Goal: Task Accomplishment & Management: Use online tool/utility

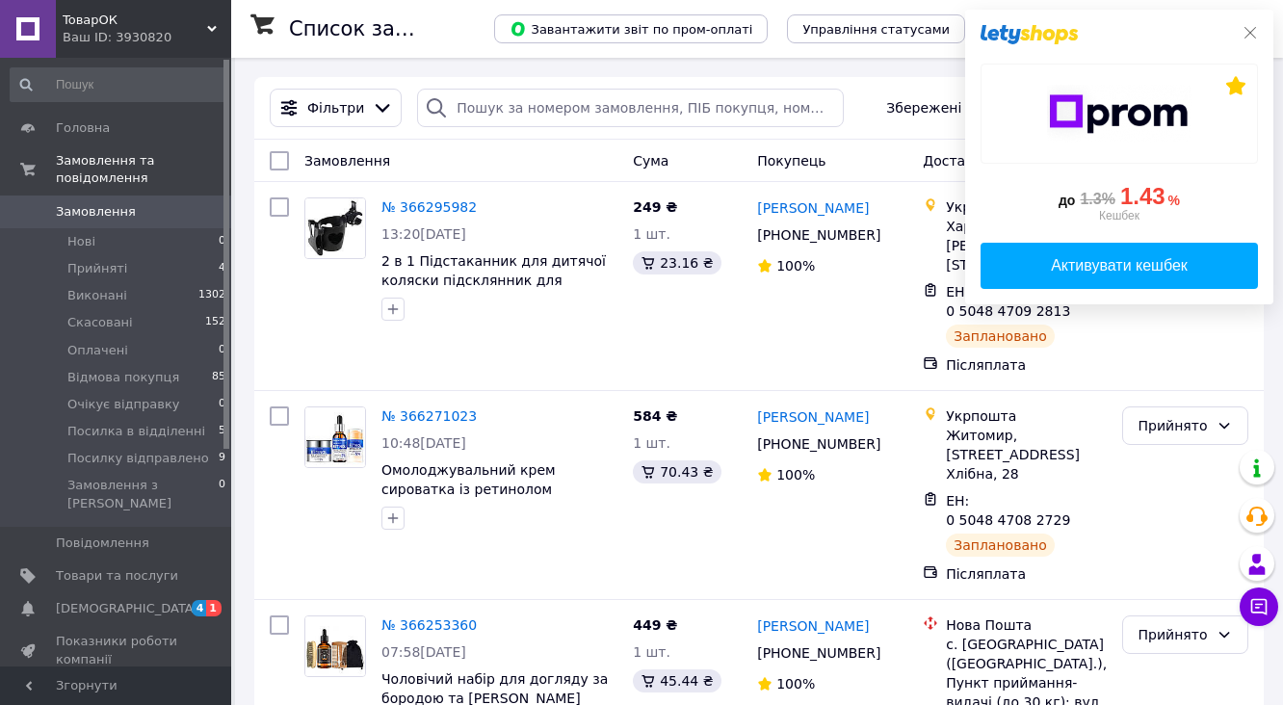
click at [1254, 35] on icon at bounding box center [1250, 32] width 15 height 15
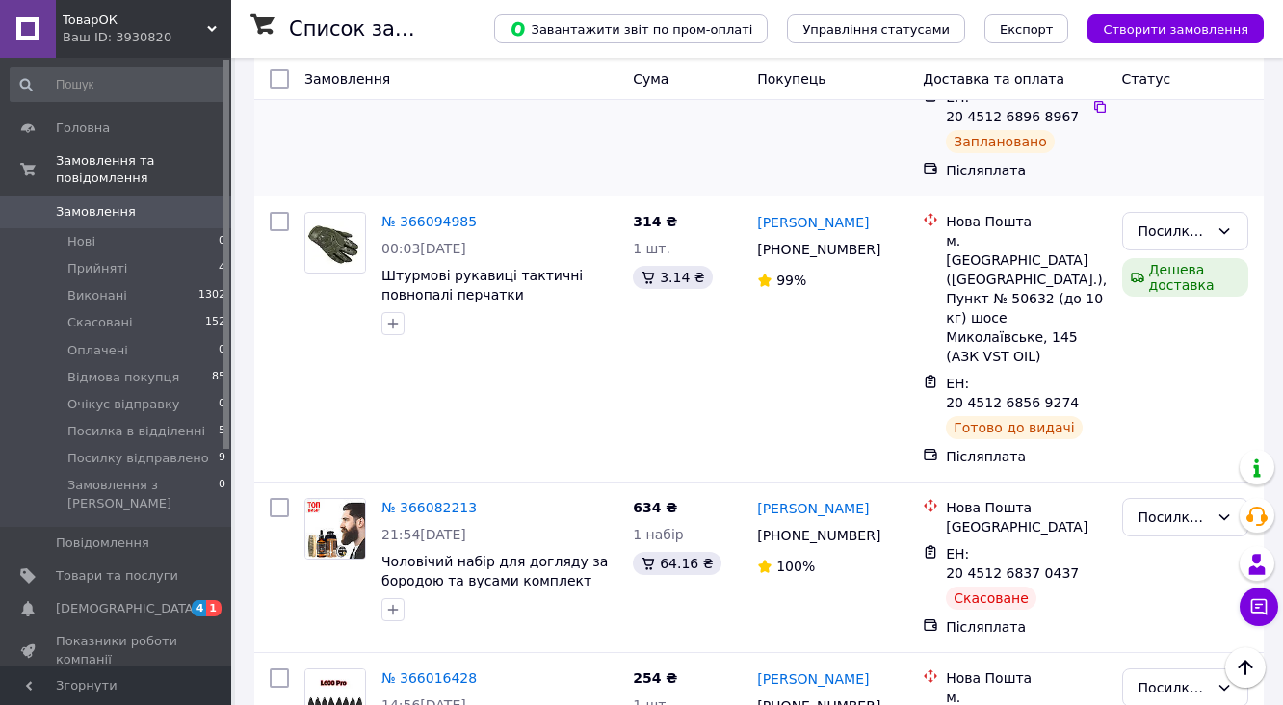
scroll to position [925, 0]
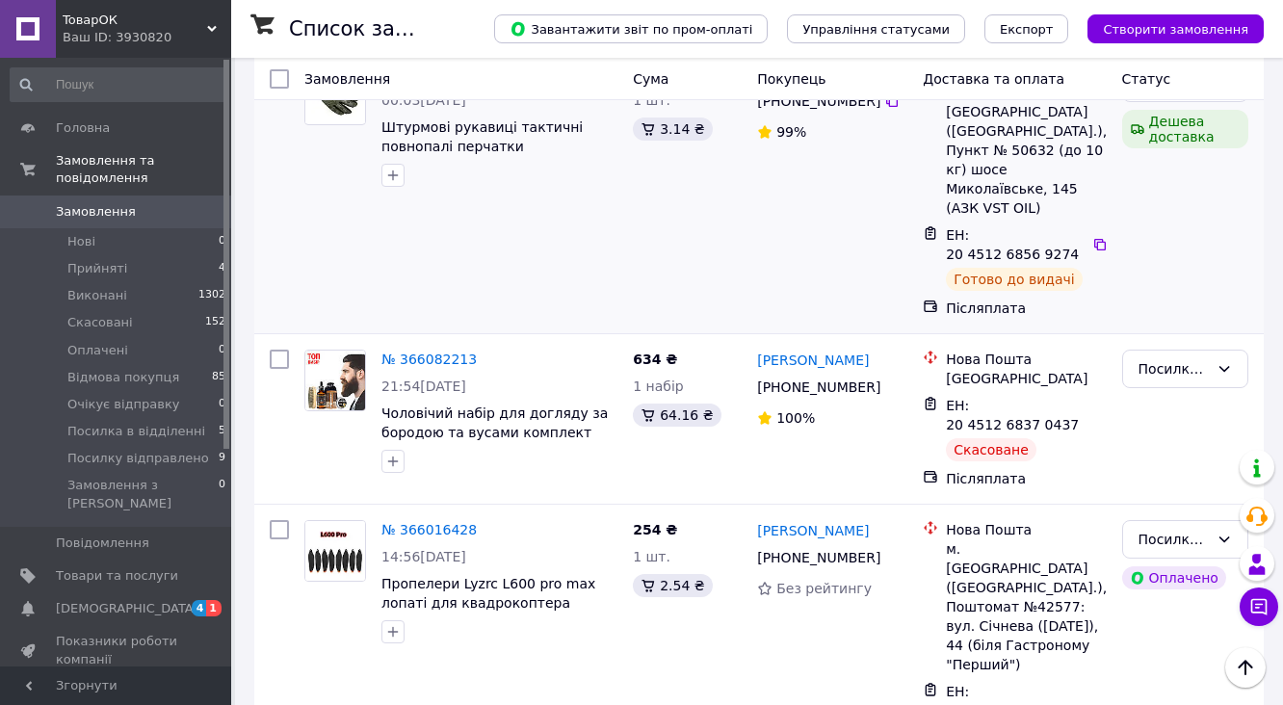
scroll to position [1079, 0]
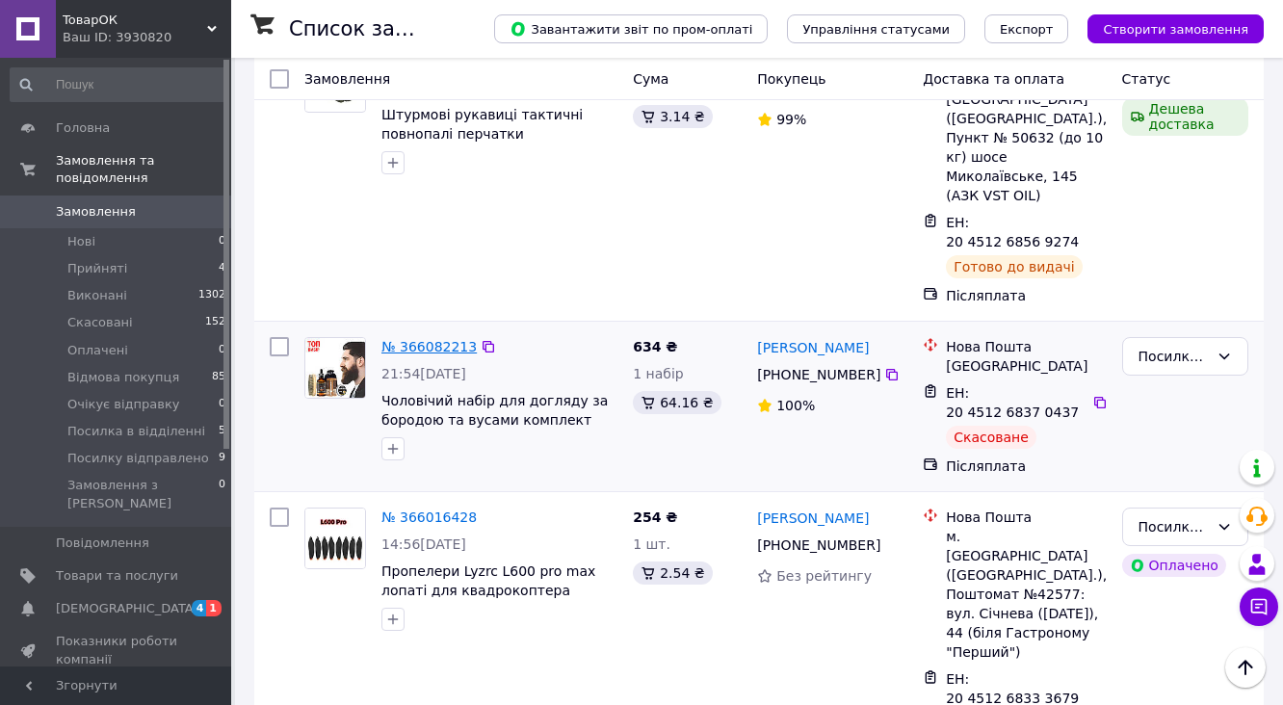
click at [439, 339] on link "№ 366082213" at bounding box center [428, 346] width 95 height 15
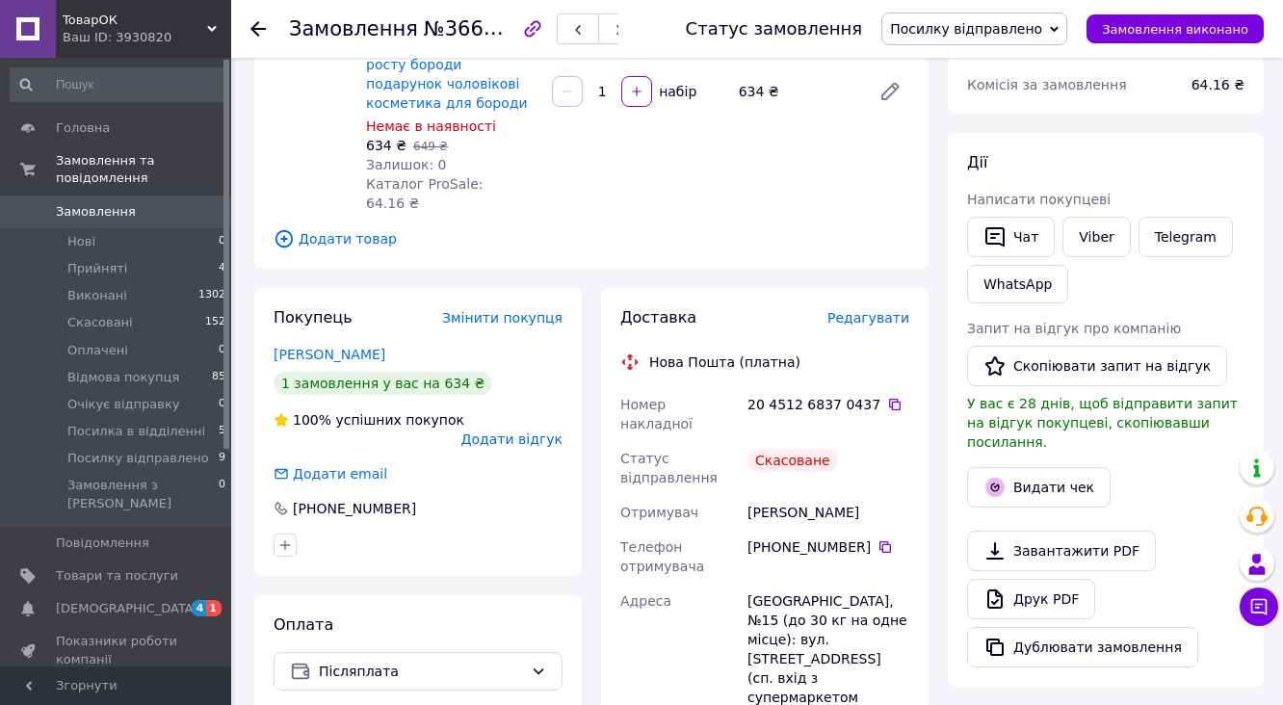
scroll to position [77, 0]
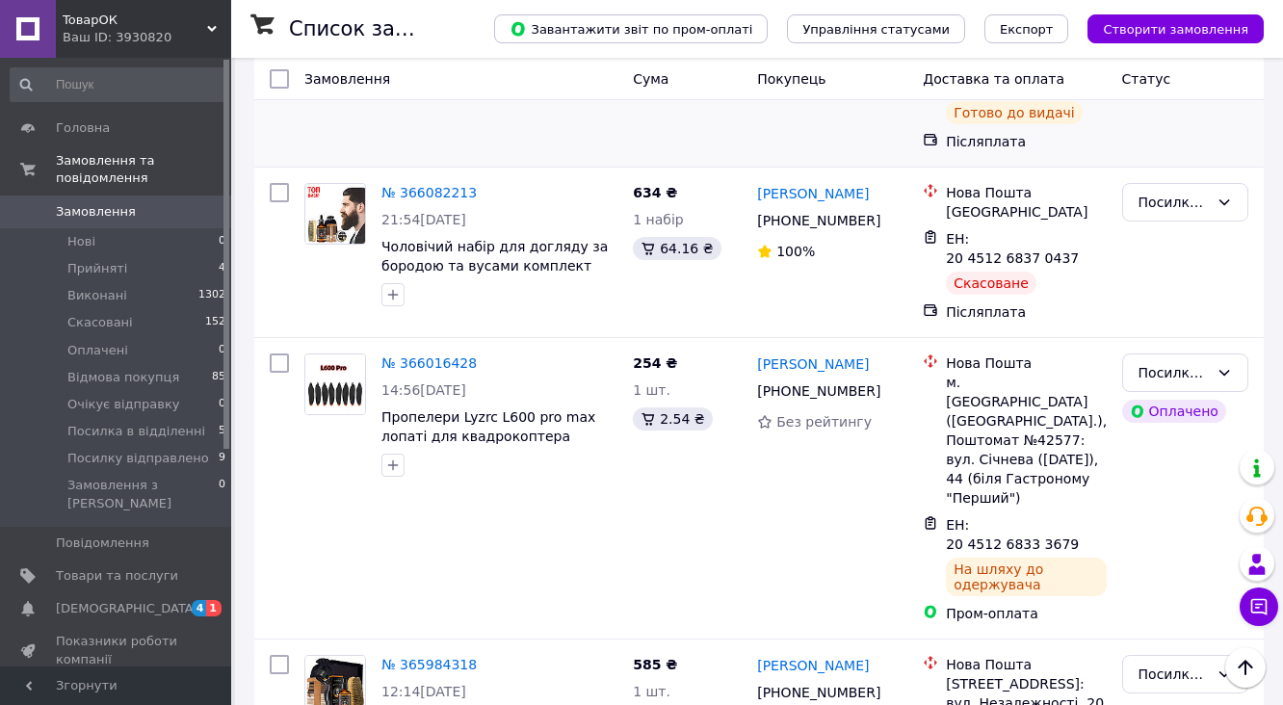
scroll to position [925, 0]
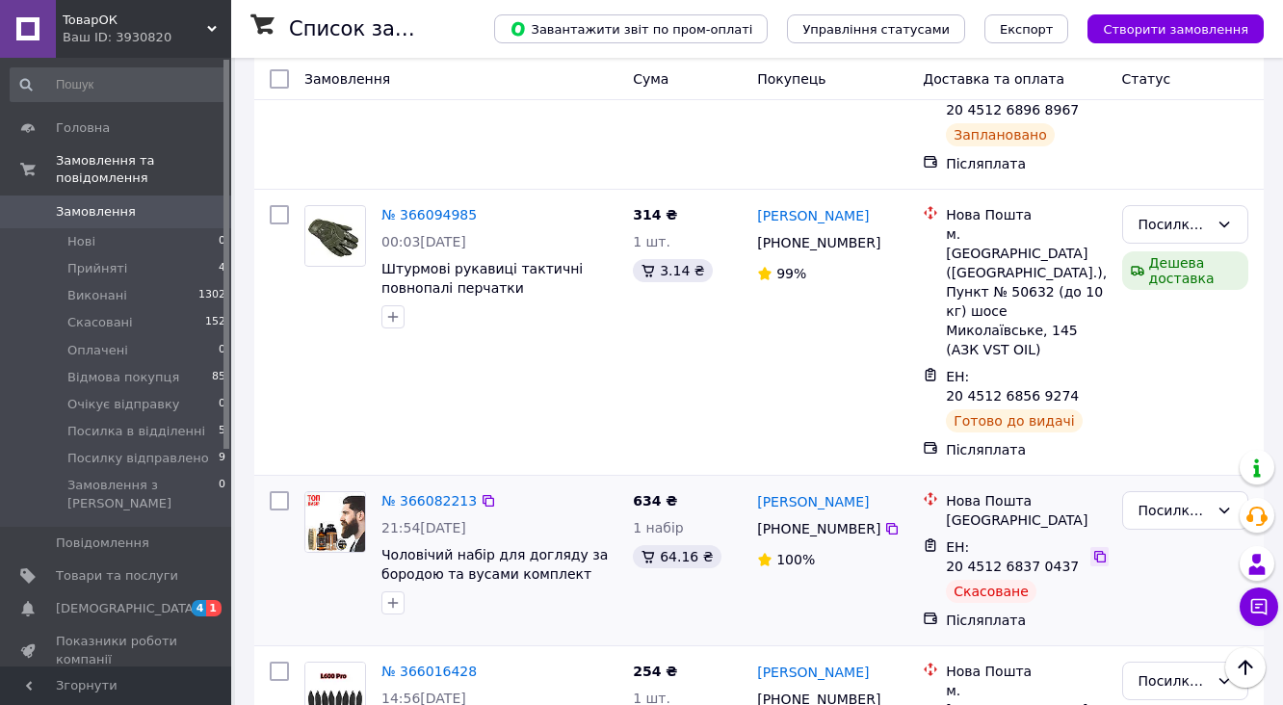
click at [1094, 551] on icon at bounding box center [1100, 557] width 12 height 12
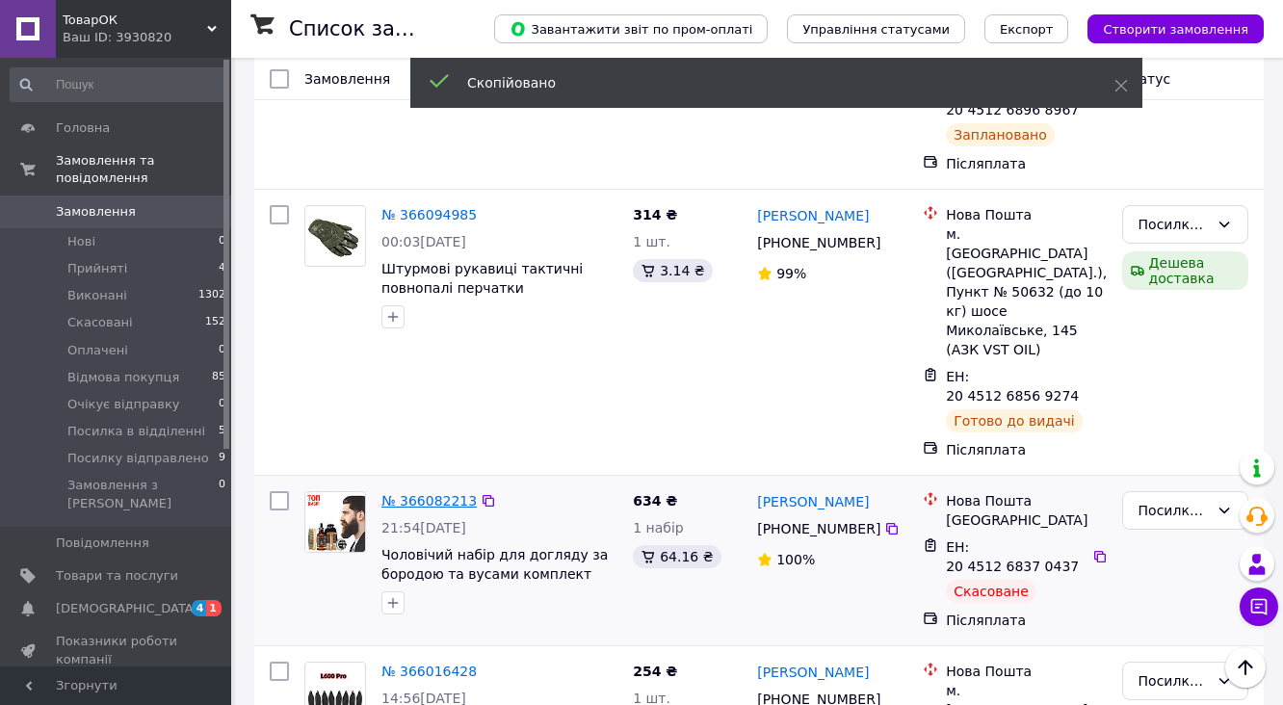
click at [424, 493] on link "№ 366082213" at bounding box center [428, 500] width 95 height 15
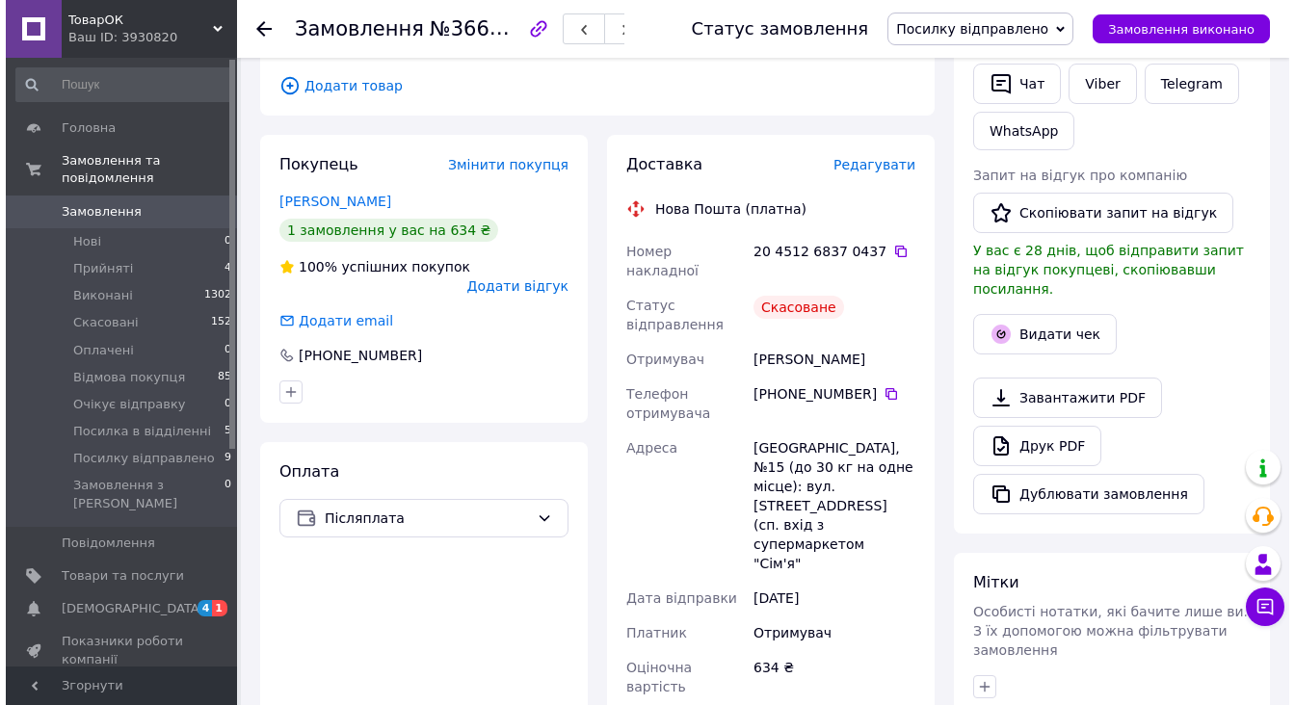
scroll to position [371, 0]
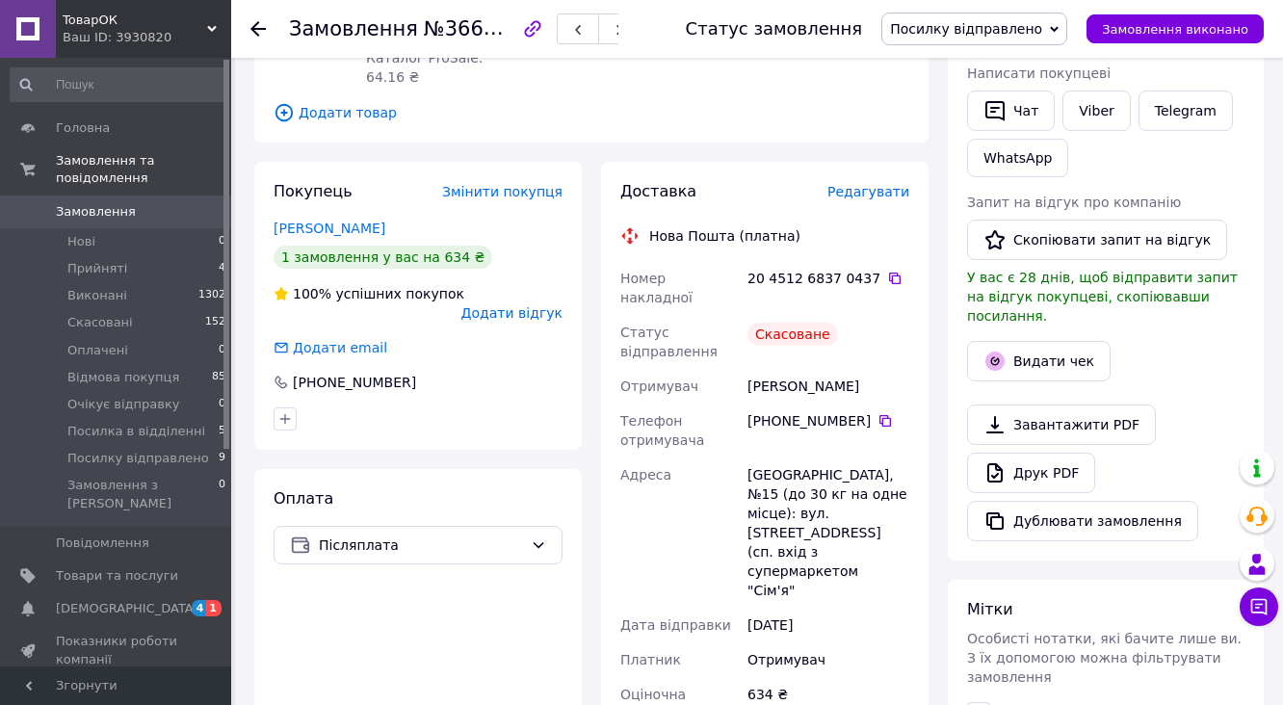
click at [870, 184] on span "Редагувати" at bounding box center [868, 191] width 82 height 15
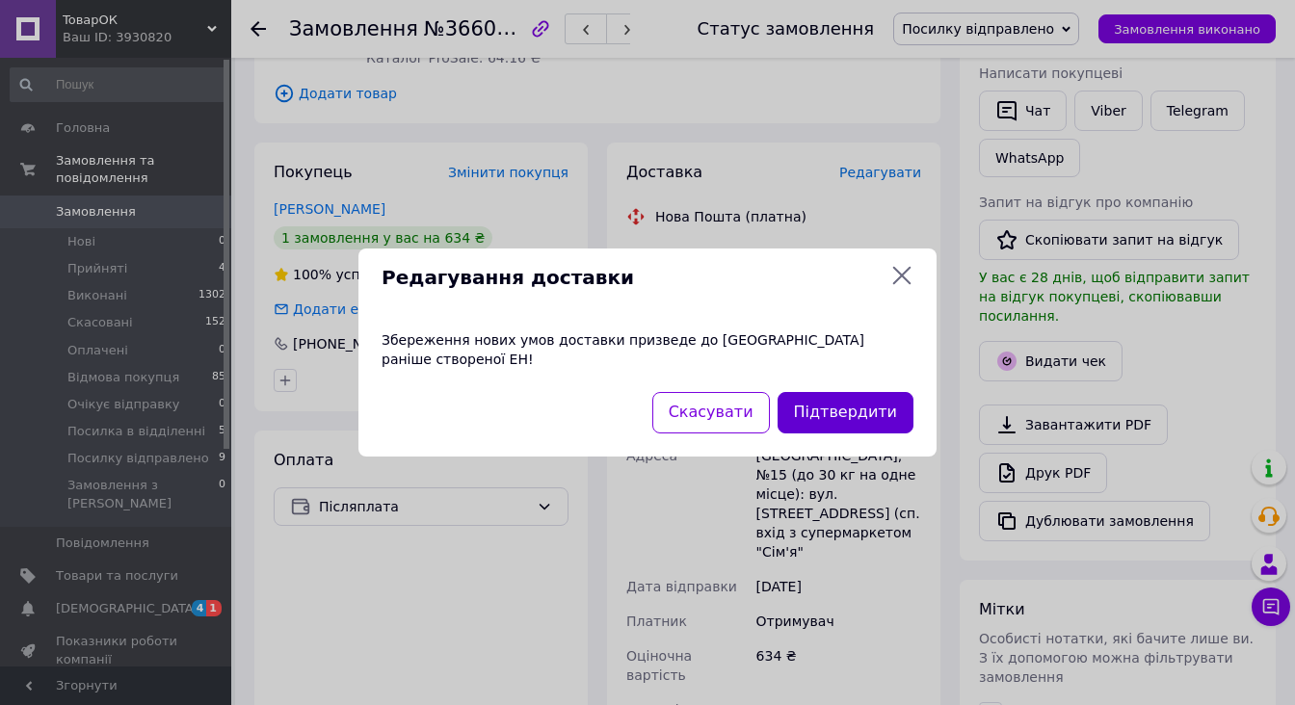
click at [830, 399] on button "Підтвердити" at bounding box center [845, 412] width 136 height 41
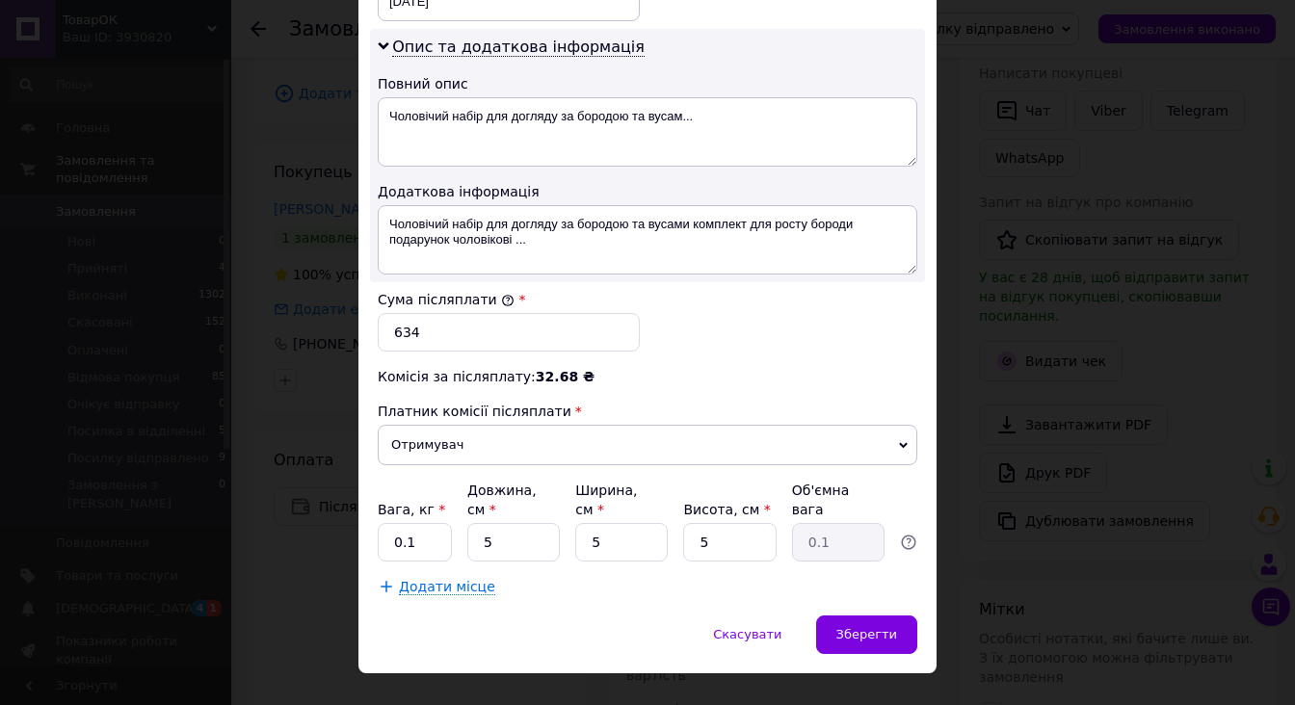
scroll to position [994, 0]
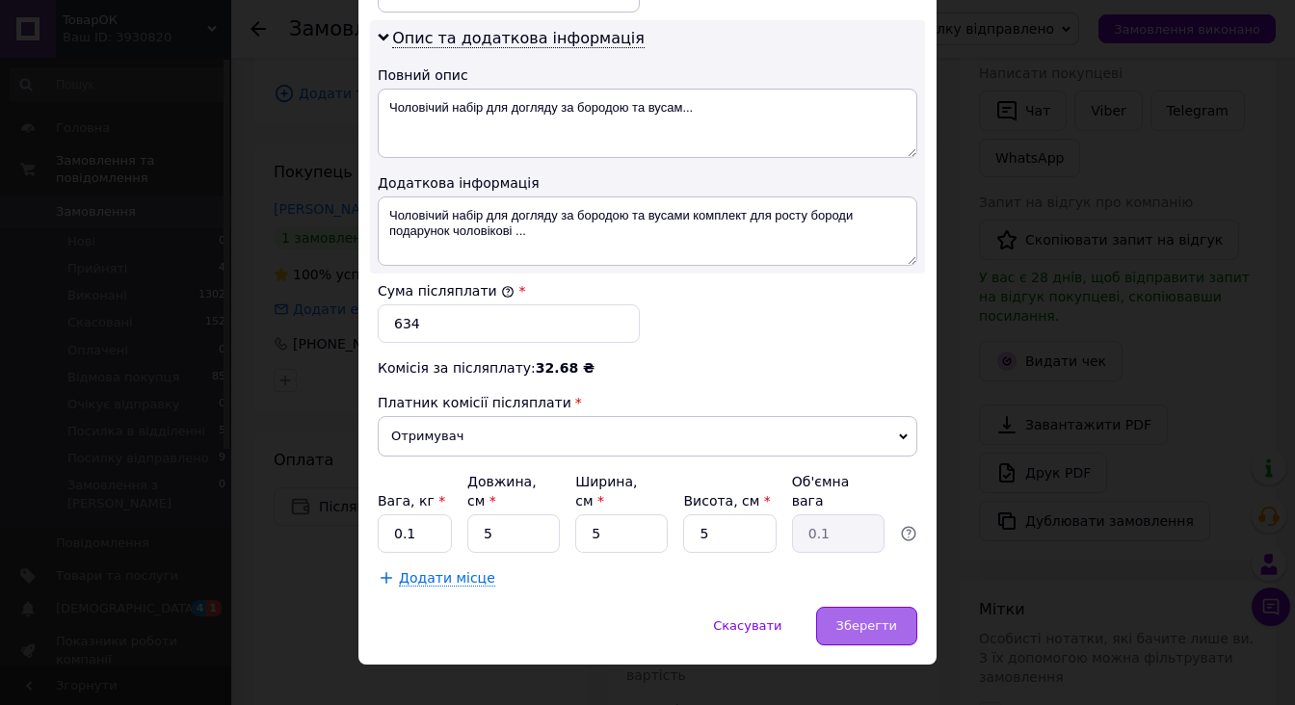
click at [861, 618] on span "Зберегти" at bounding box center [866, 625] width 61 height 14
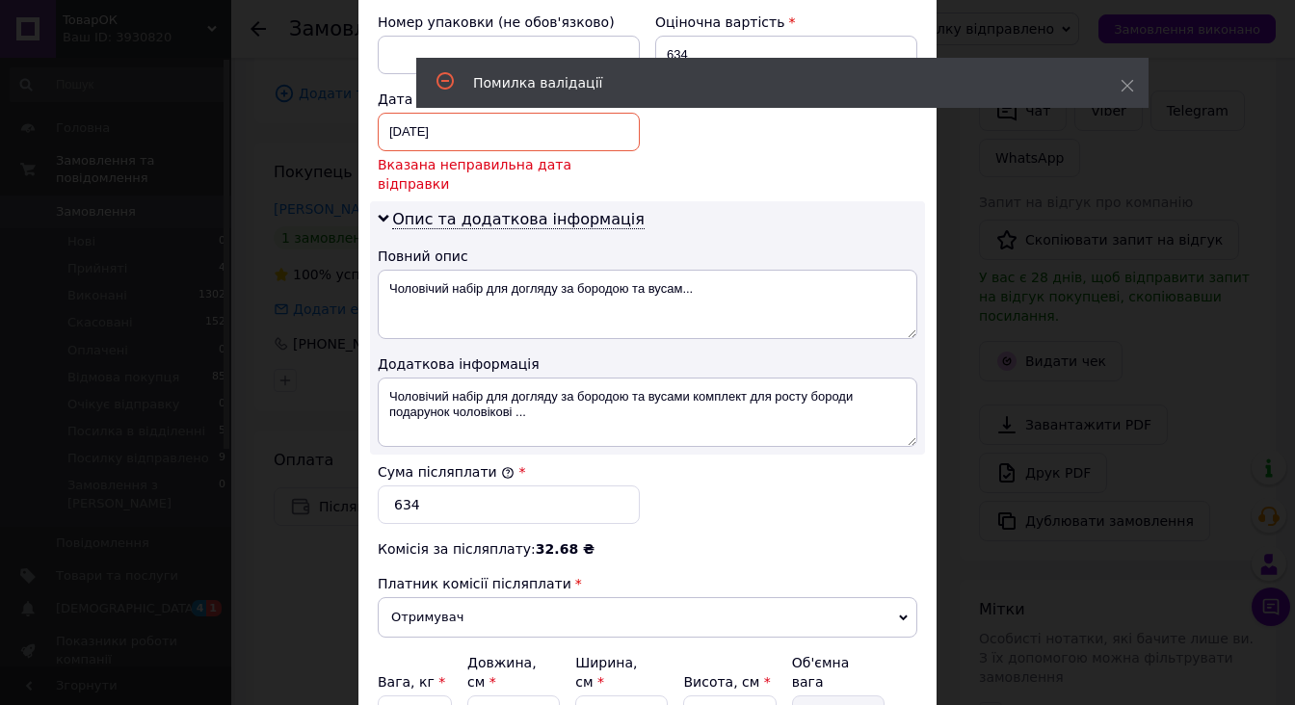
scroll to position [686, 0]
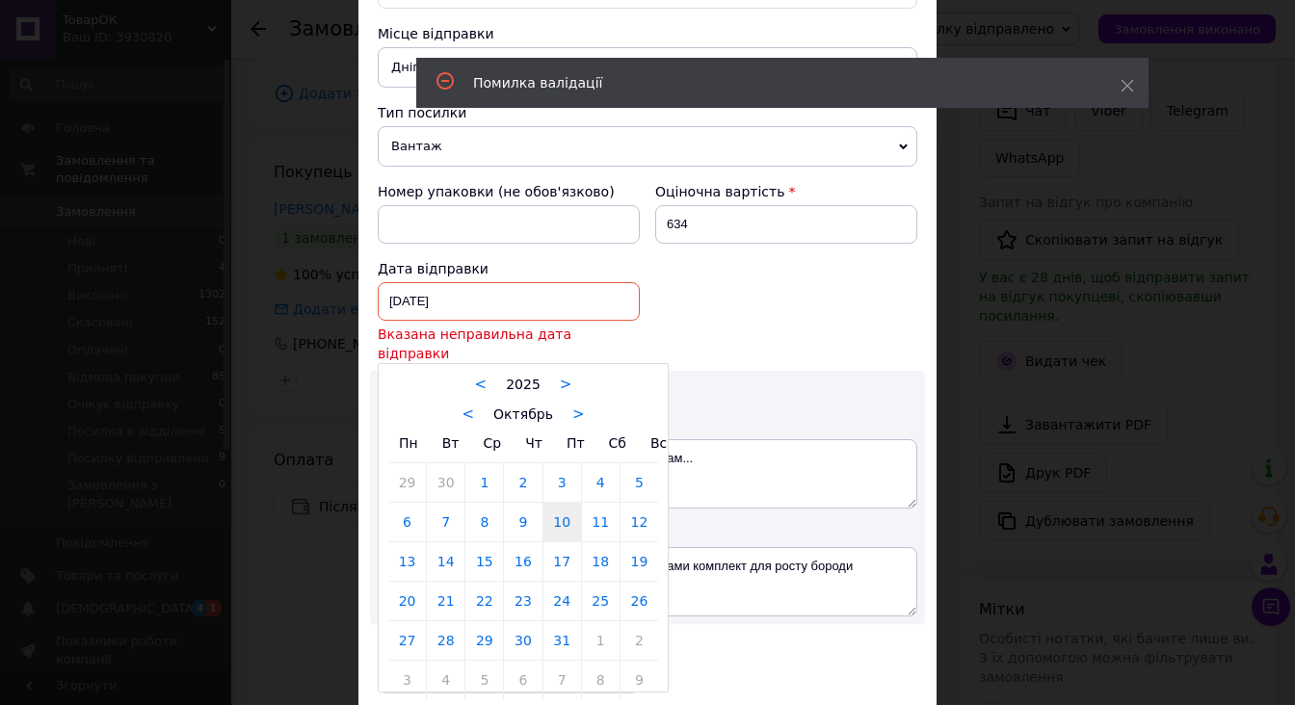
click at [426, 293] on div "10.10.2025 < 2025 > < Октябрь > Пн Вт Ср Чт Пт Сб Вс 29 30 1 2 3 4 5 6 7 8 9 10…" at bounding box center [509, 301] width 262 height 39
click at [603, 503] on link "11" at bounding box center [601, 522] width 38 height 39
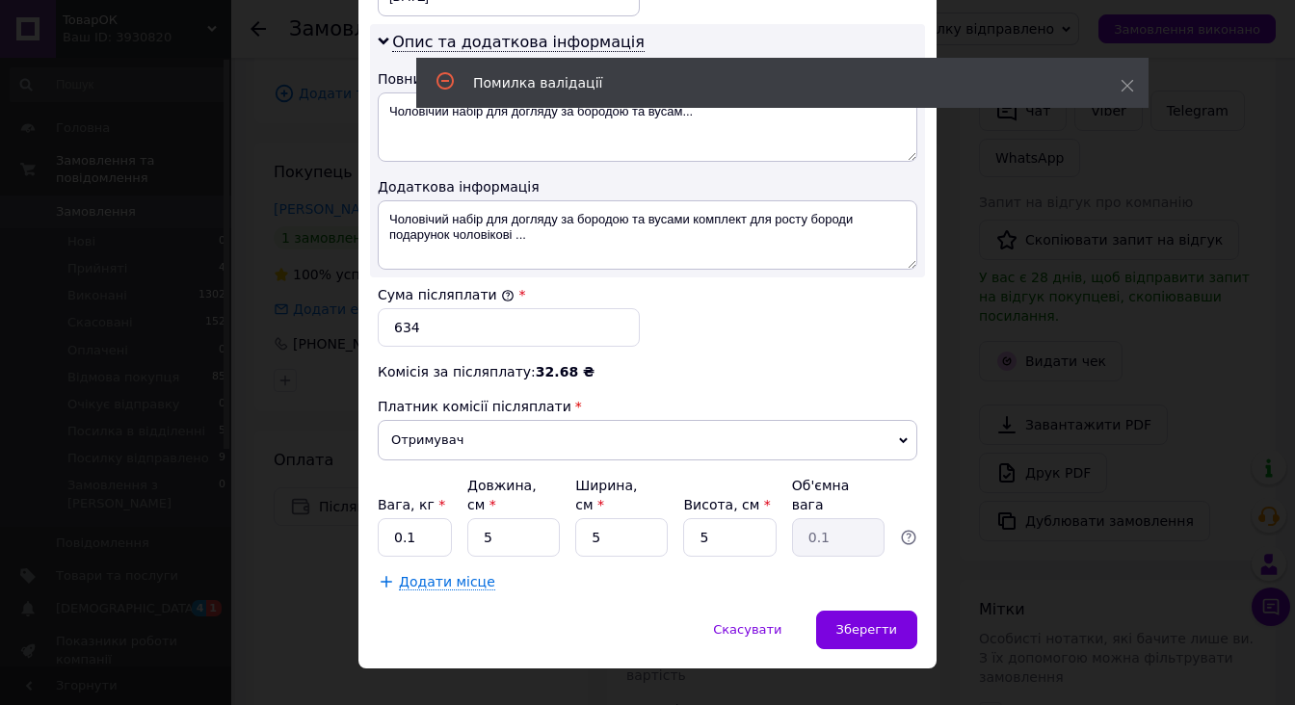
scroll to position [994, 0]
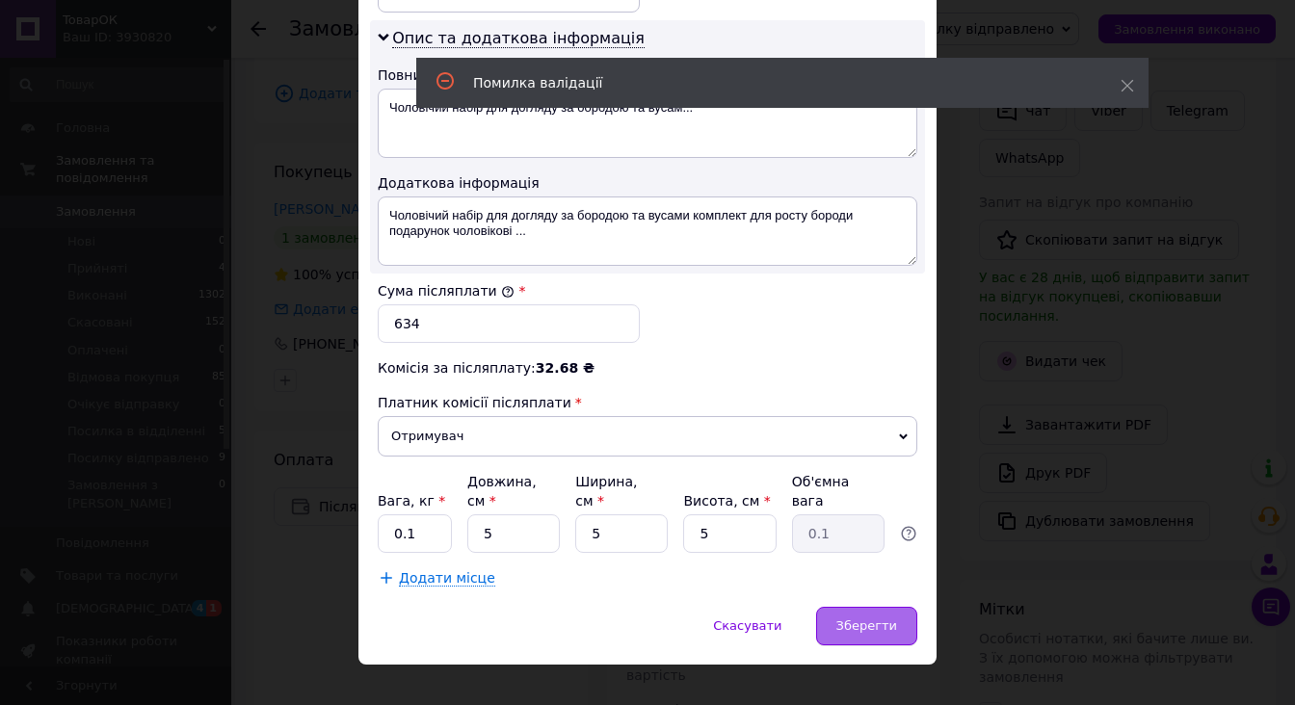
click at [852, 618] on span "Зберегти" at bounding box center [866, 625] width 61 height 14
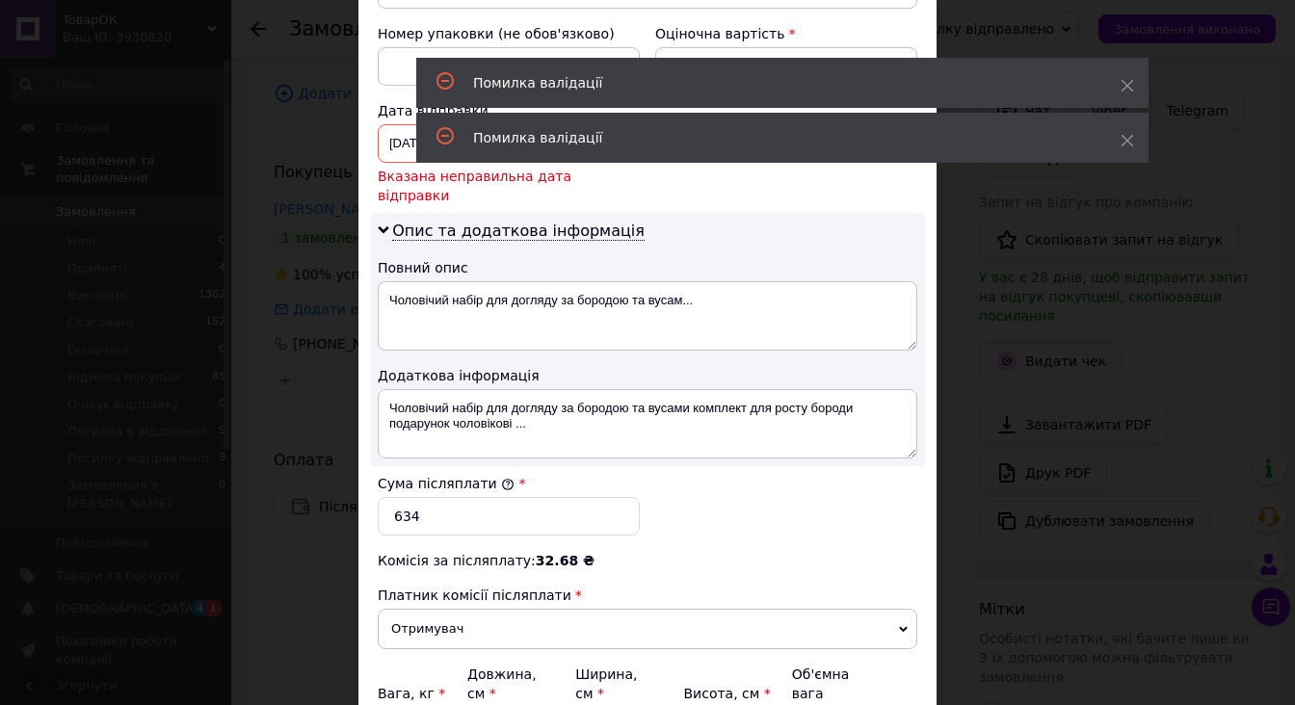
scroll to position [609, 0]
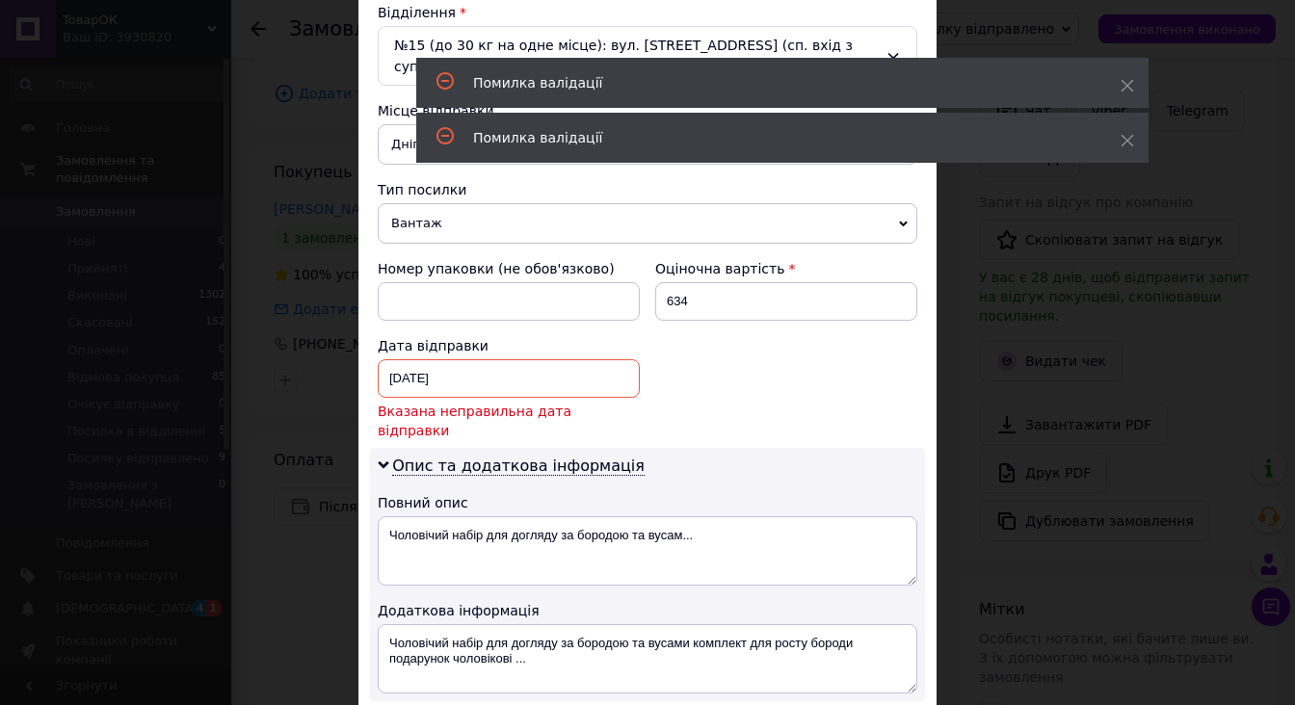
click at [466, 383] on div "11.10.2025 < 2025 > < Октябрь > Пн Вт Ср Чт Пт Сб Вс 29 30 1 2 3 4 5 6 7 8 9 10…" at bounding box center [509, 378] width 262 height 39
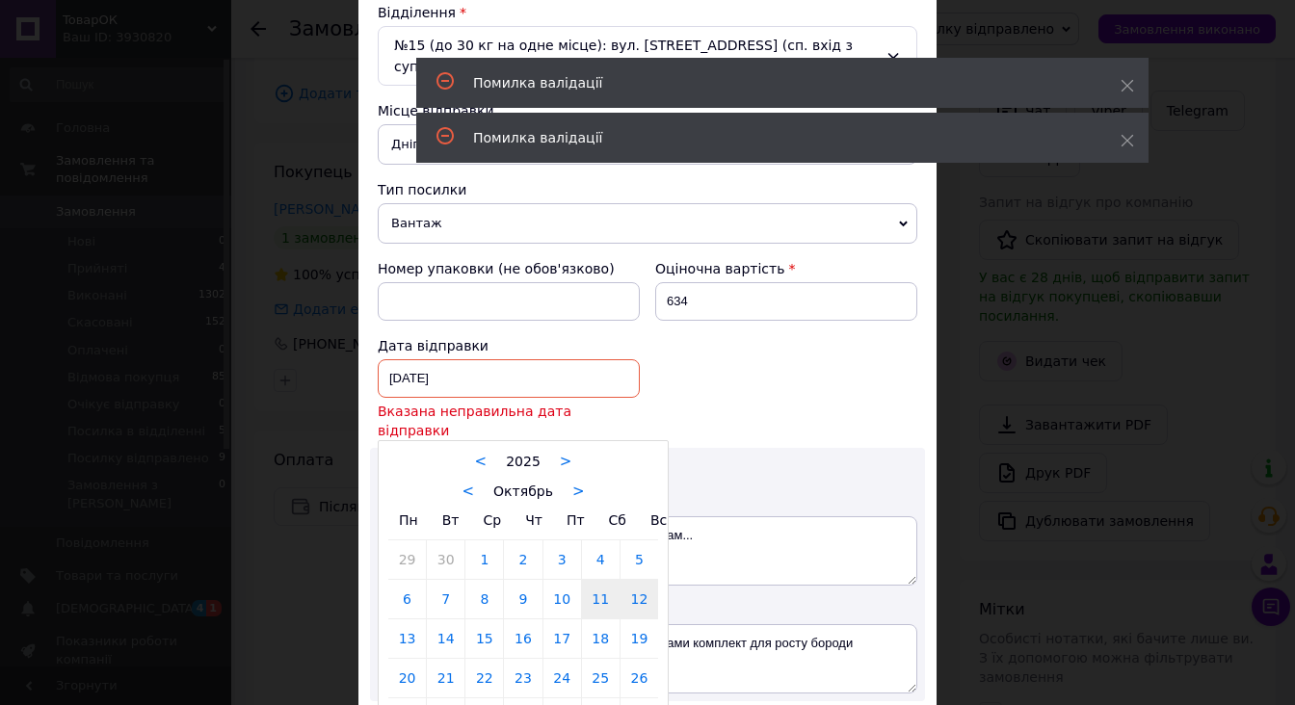
click at [624, 580] on link "12" at bounding box center [639, 599] width 38 height 39
type input "[DATE]"
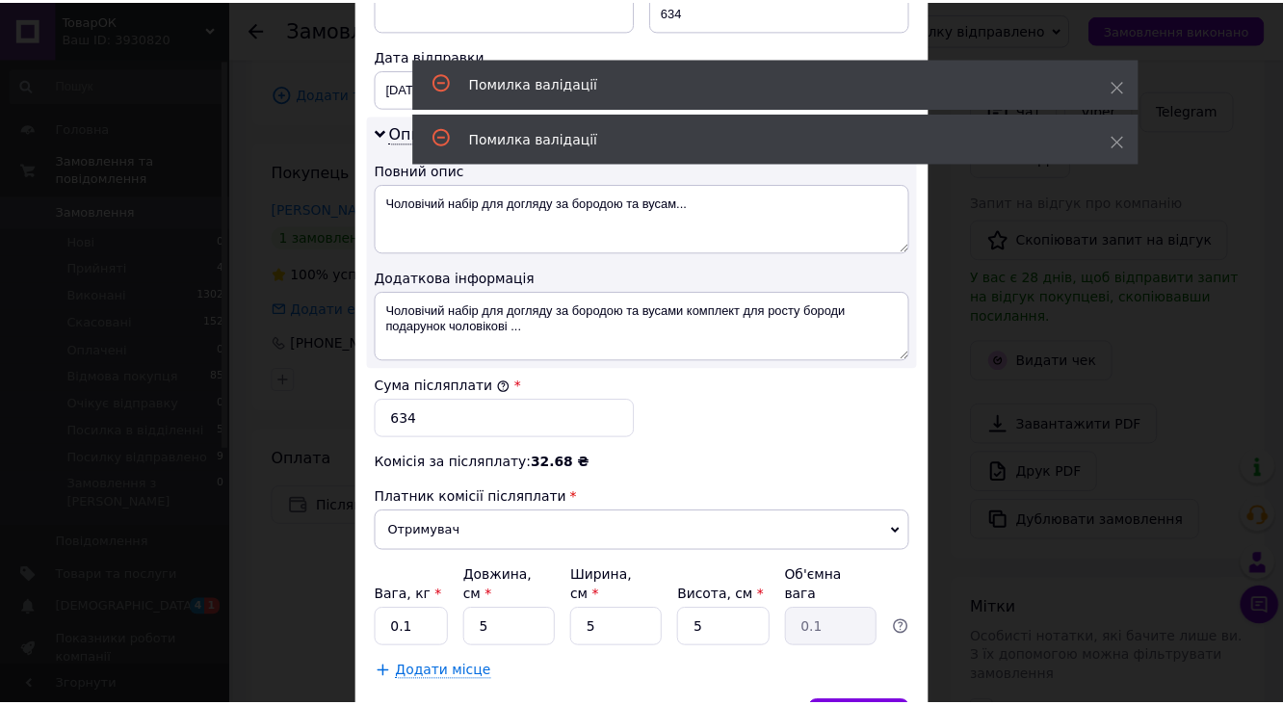
scroll to position [994, 0]
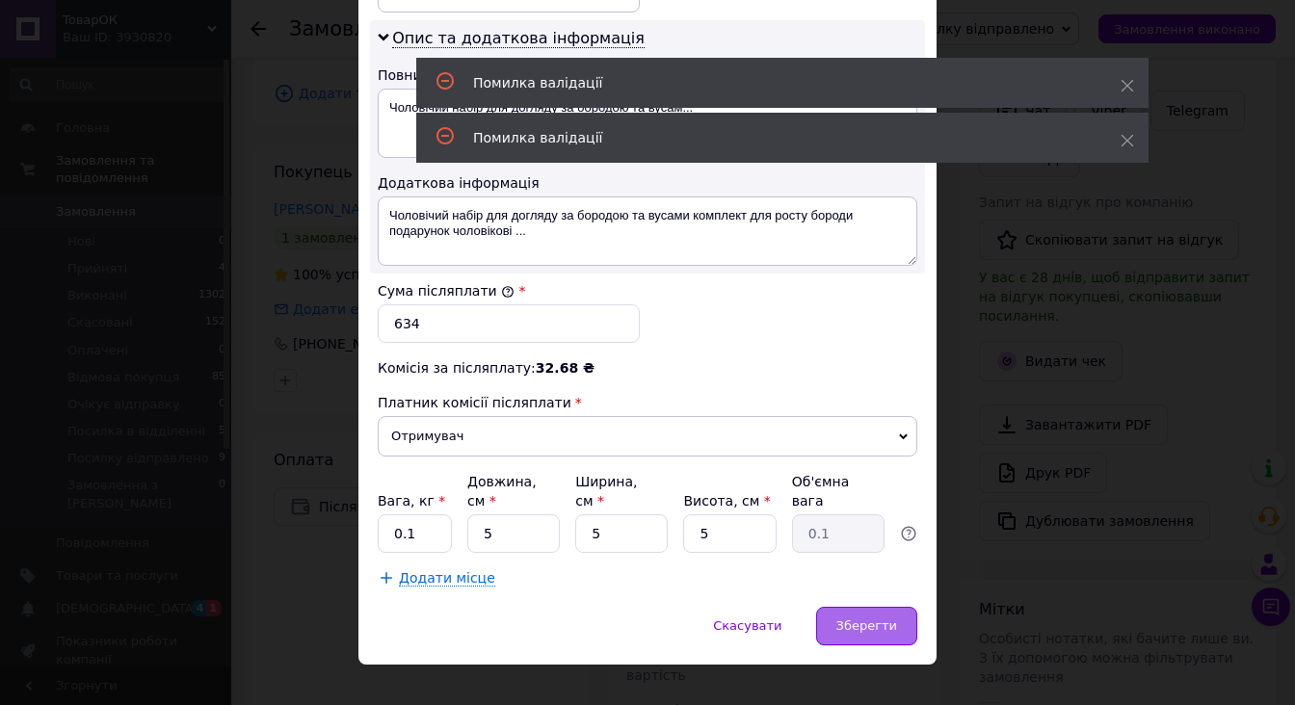
click at [848, 618] on span "Зберегти" at bounding box center [866, 625] width 61 height 14
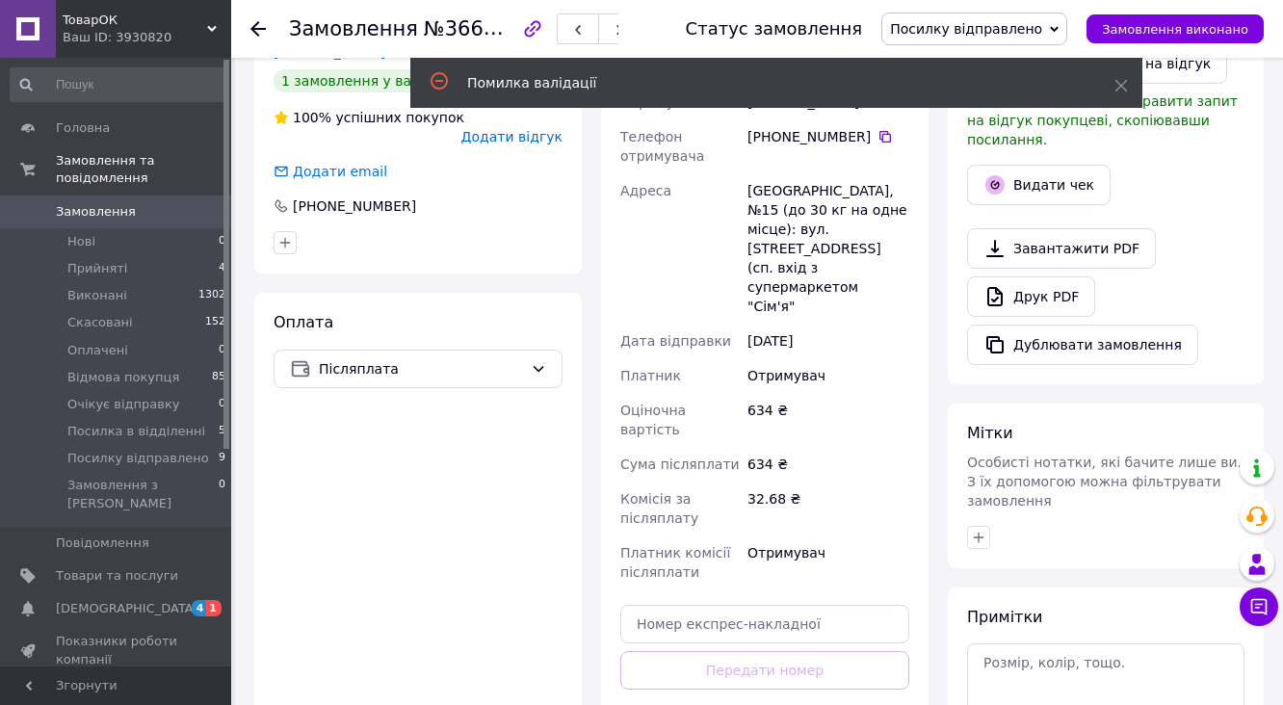
scroll to position [602, 0]
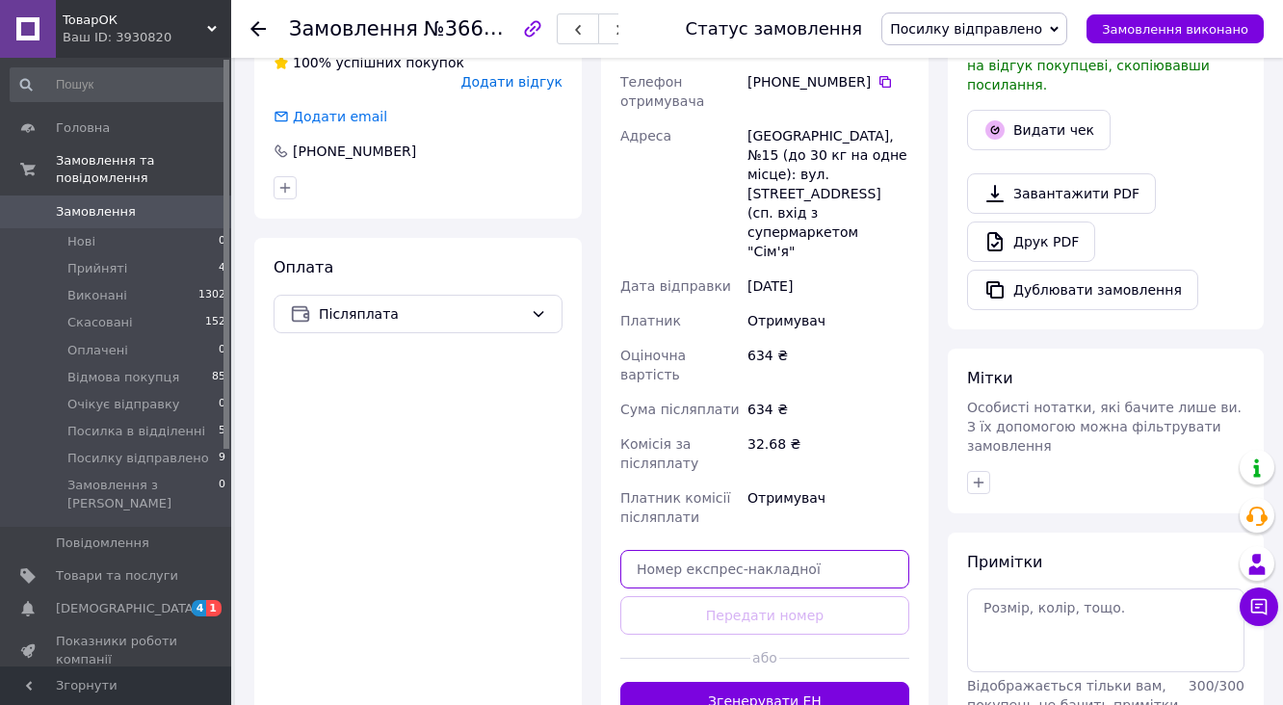
paste input "20451268370437"
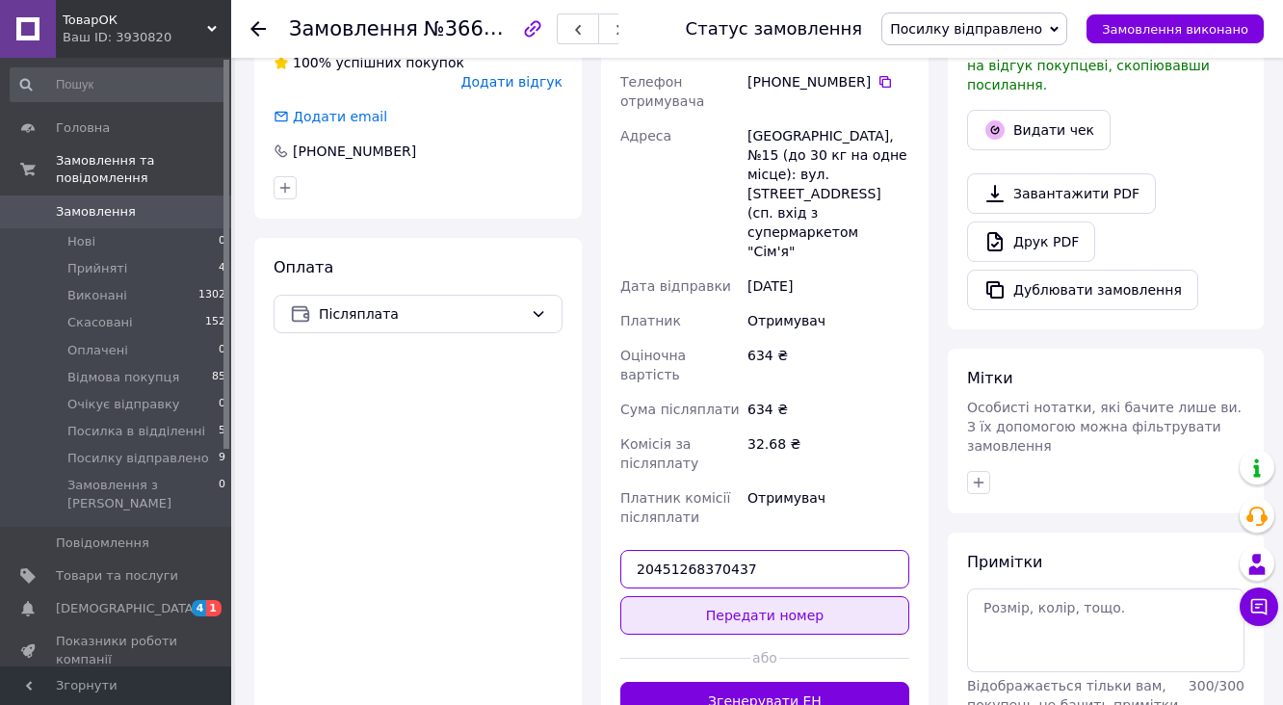
type input "20451268370437"
click at [775, 596] on button "Передати номер" at bounding box center [764, 615] width 289 height 39
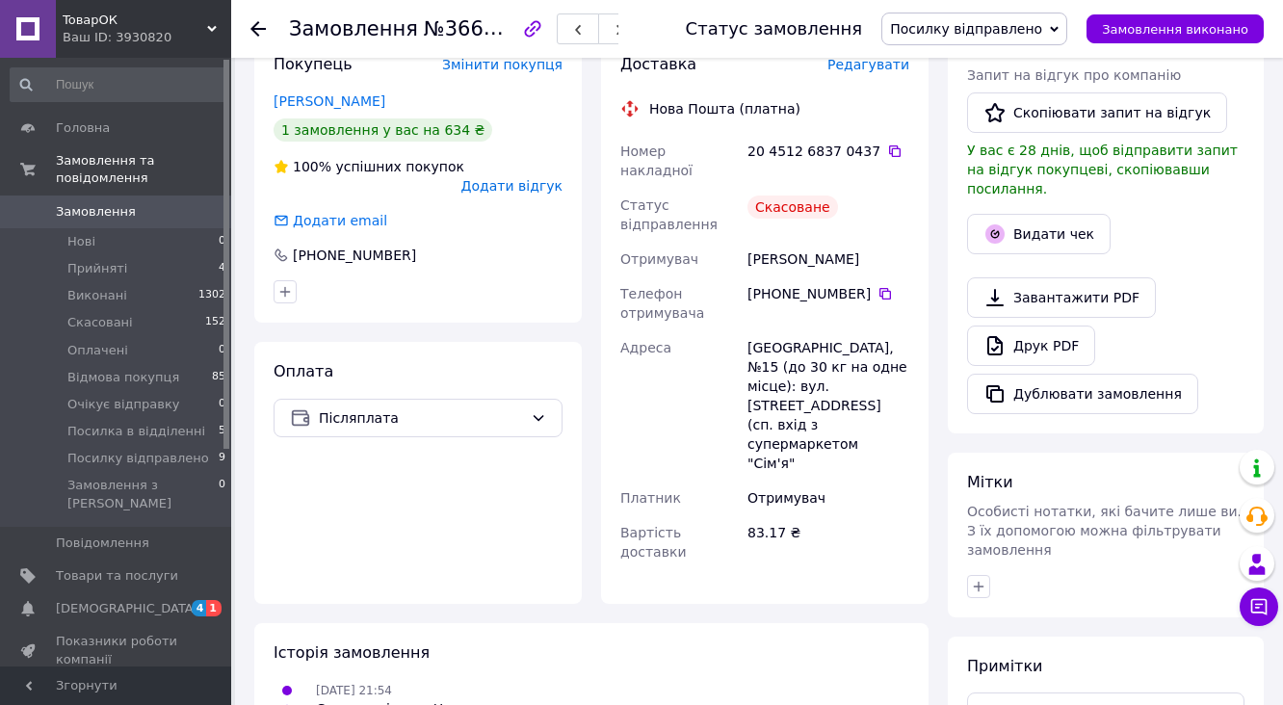
scroll to position [448, 0]
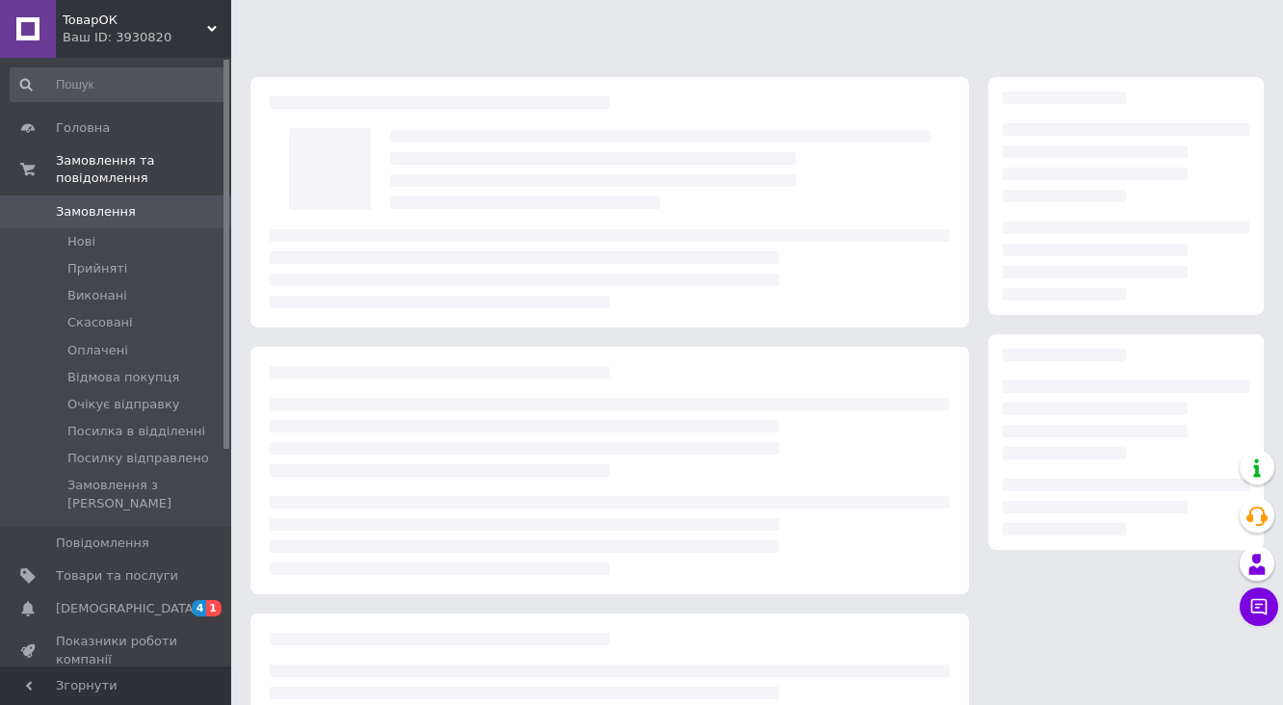
scroll to position [175, 0]
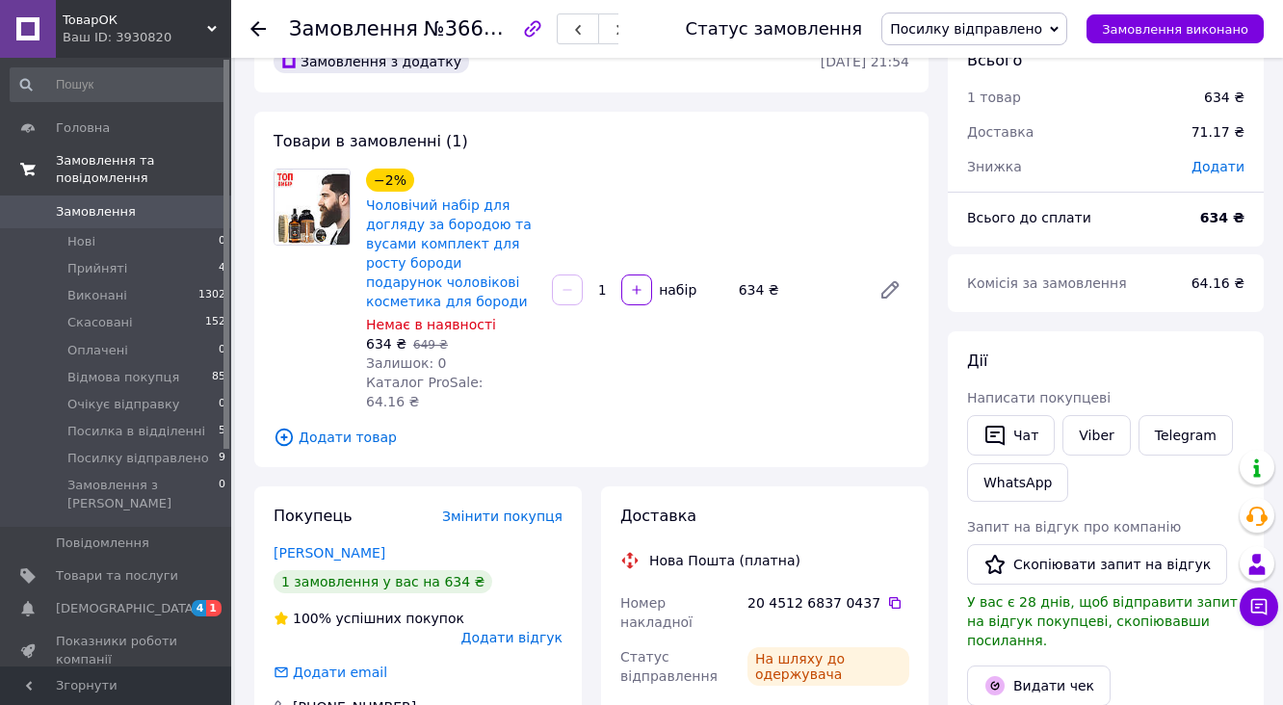
scroll to position [21, 0]
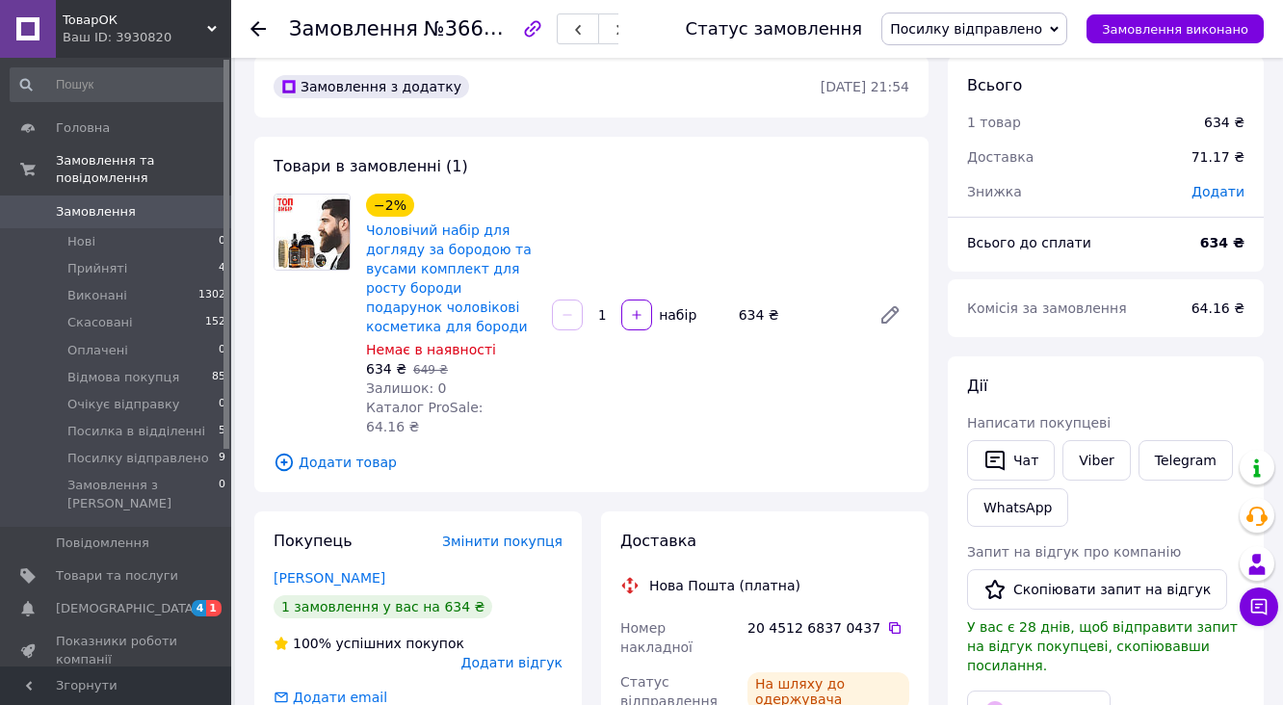
click at [175, 203] on span "Замовлення" at bounding box center [117, 211] width 122 height 17
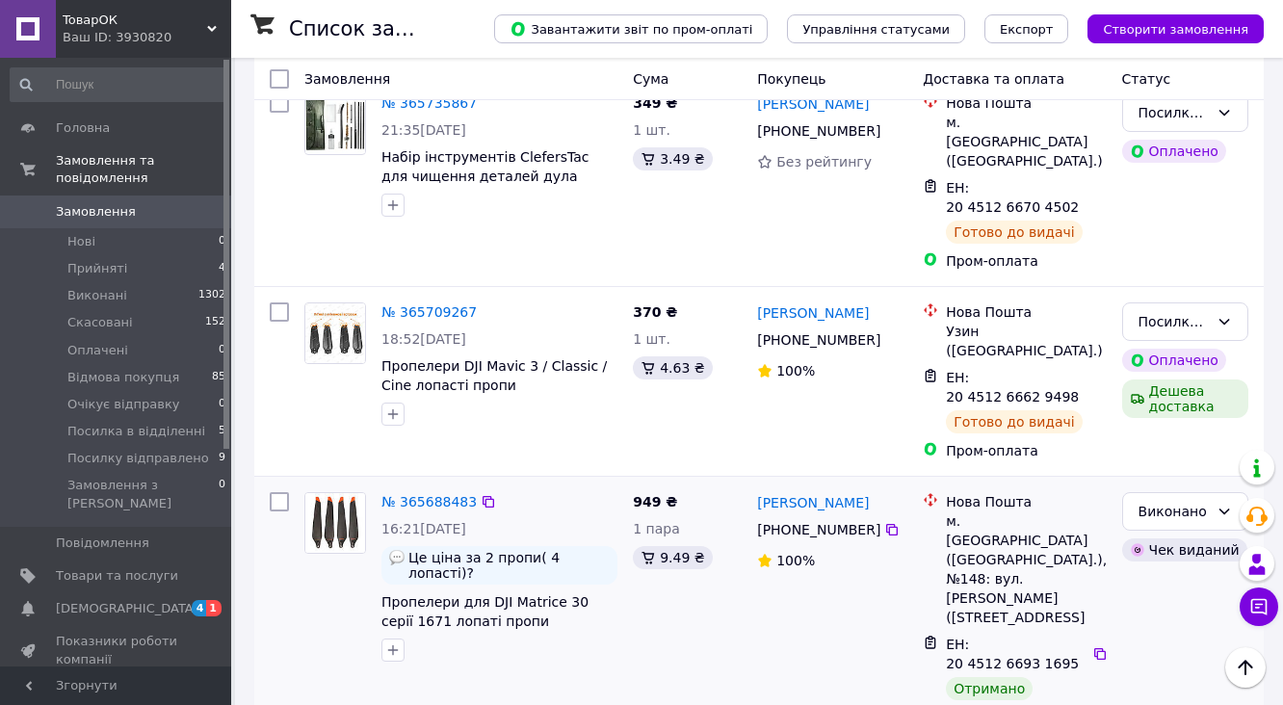
scroll to position [3447, 0]
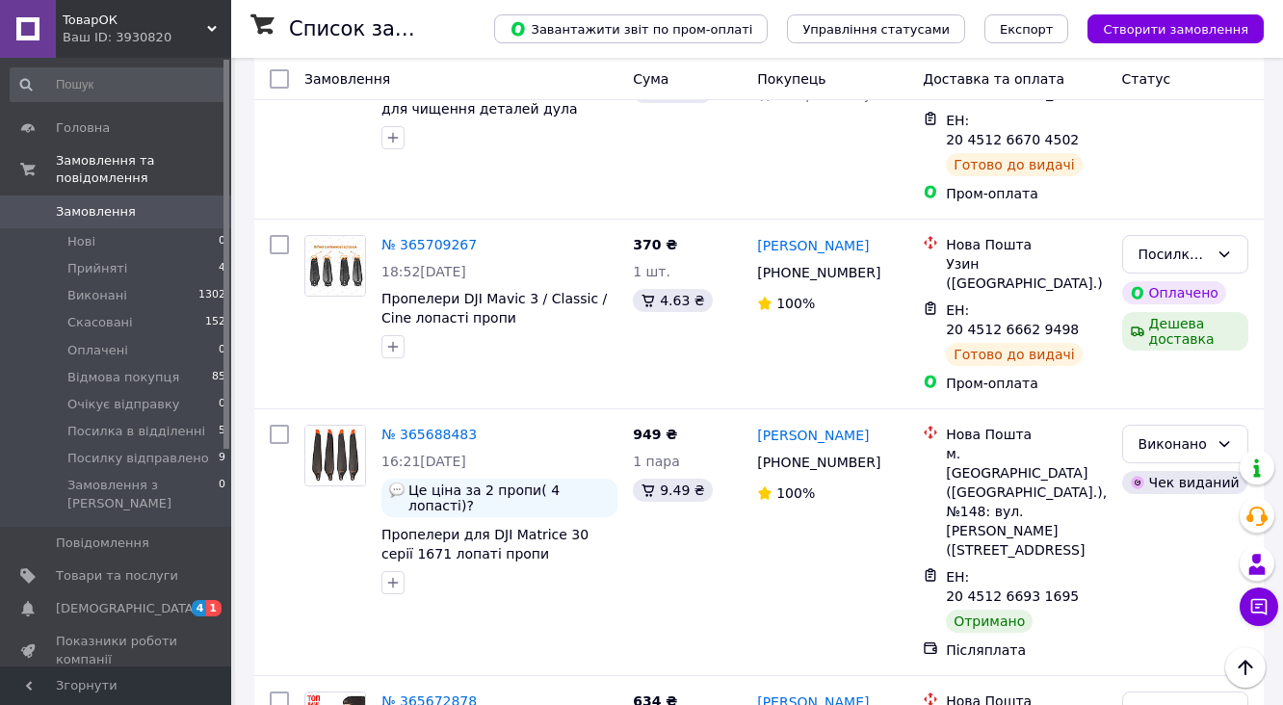
click at [154, 203] on span "Замовлення" at bounding box center [117, 211] width 122 height 17
click at [161, 255] on li "Прийняті 4" at bounding box center [118, 268] width 237 height 27
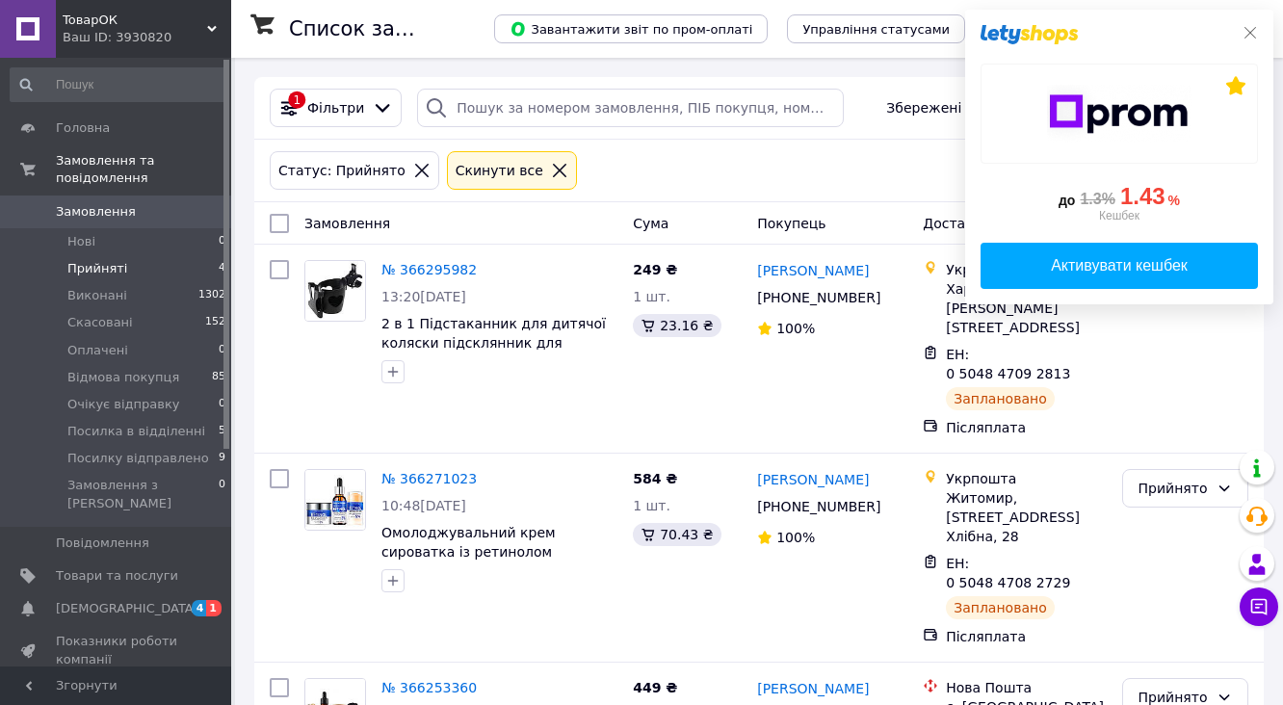
click at [1255, 32] on icon at bounding box center [1250, 32] width 15 height 15
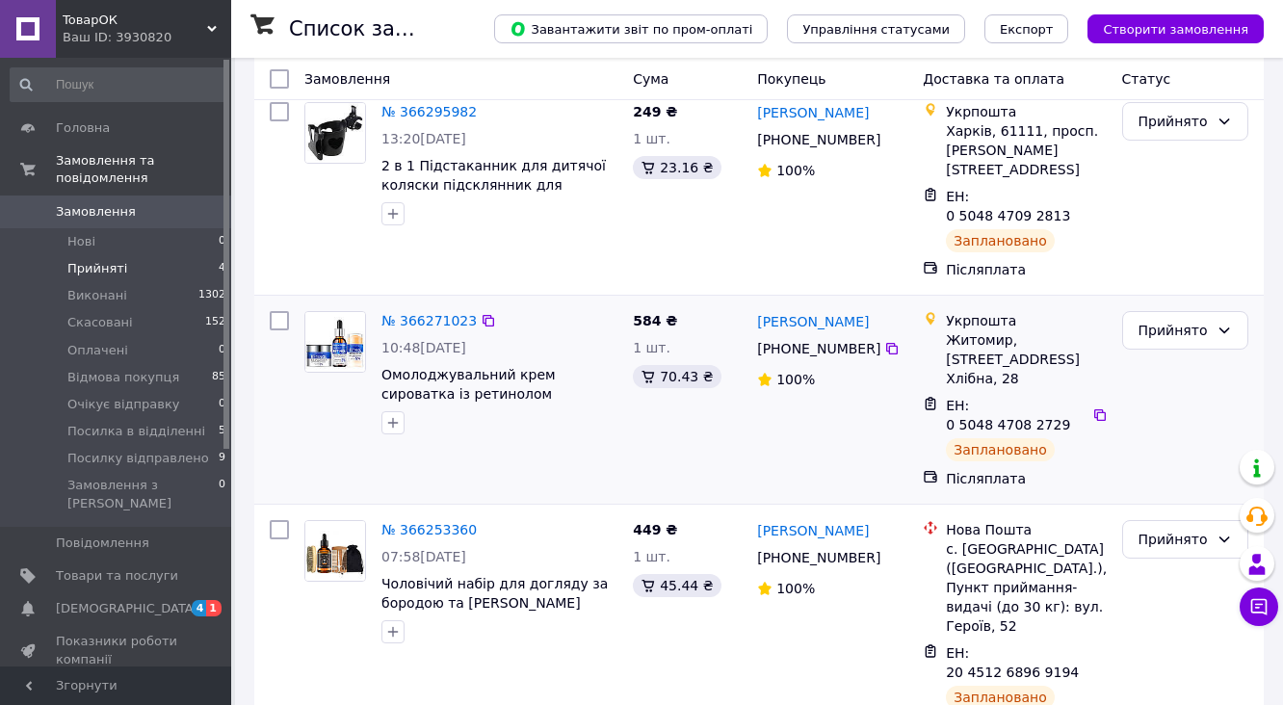
scroll to position [318, 0]
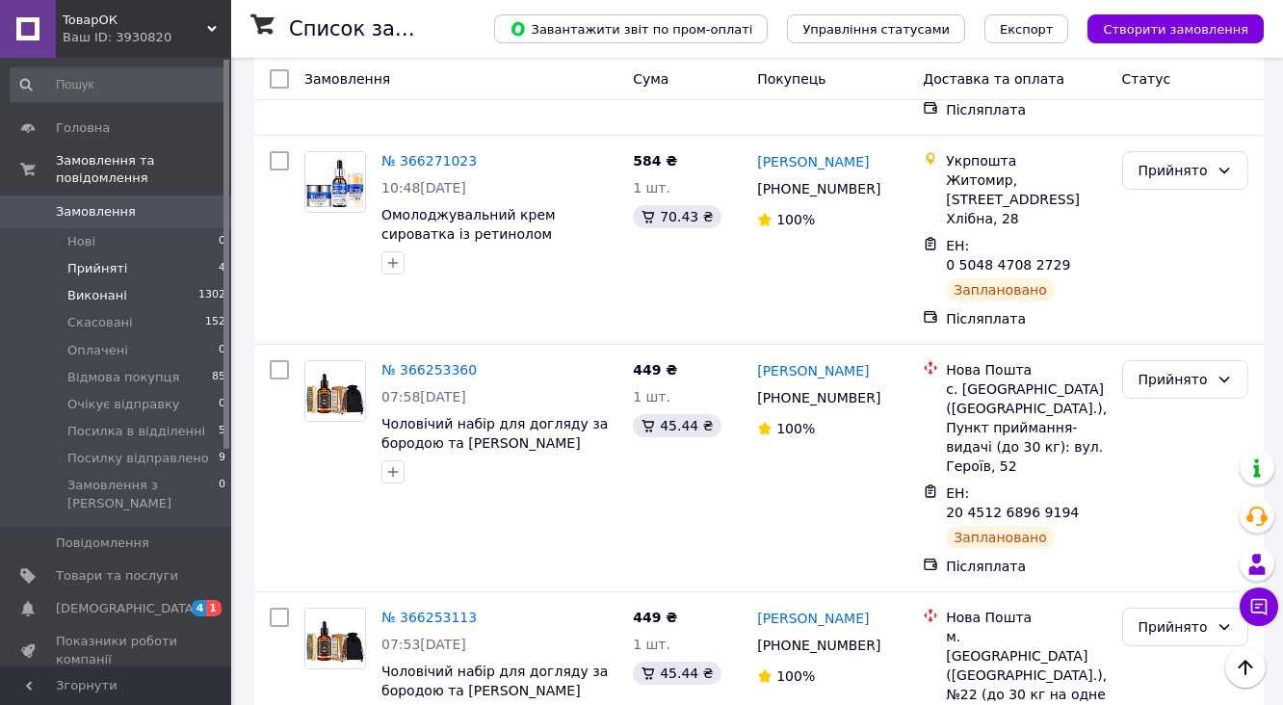
click at [148, 282] on li "Виконані 1302" at bounding box center [118, 295] width 237 height 27
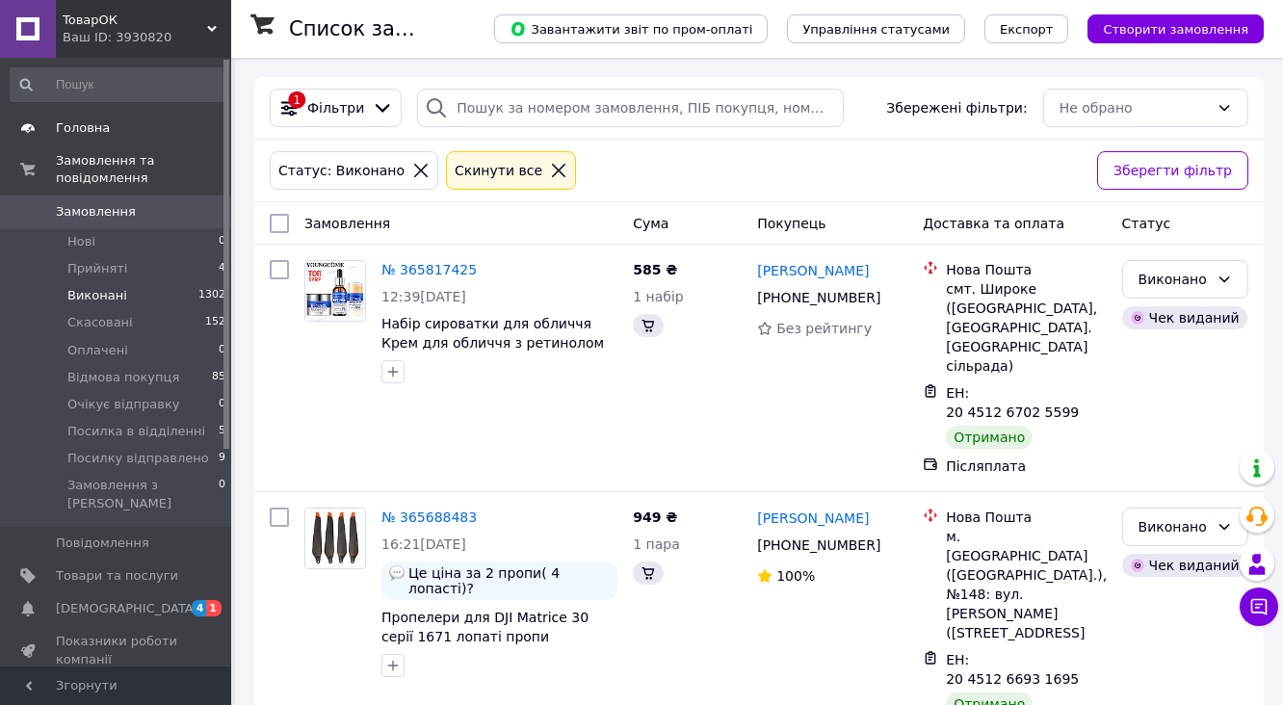
click at [106, 140] on link "Головна" at bounding box center [118, 128] width 237 height 33
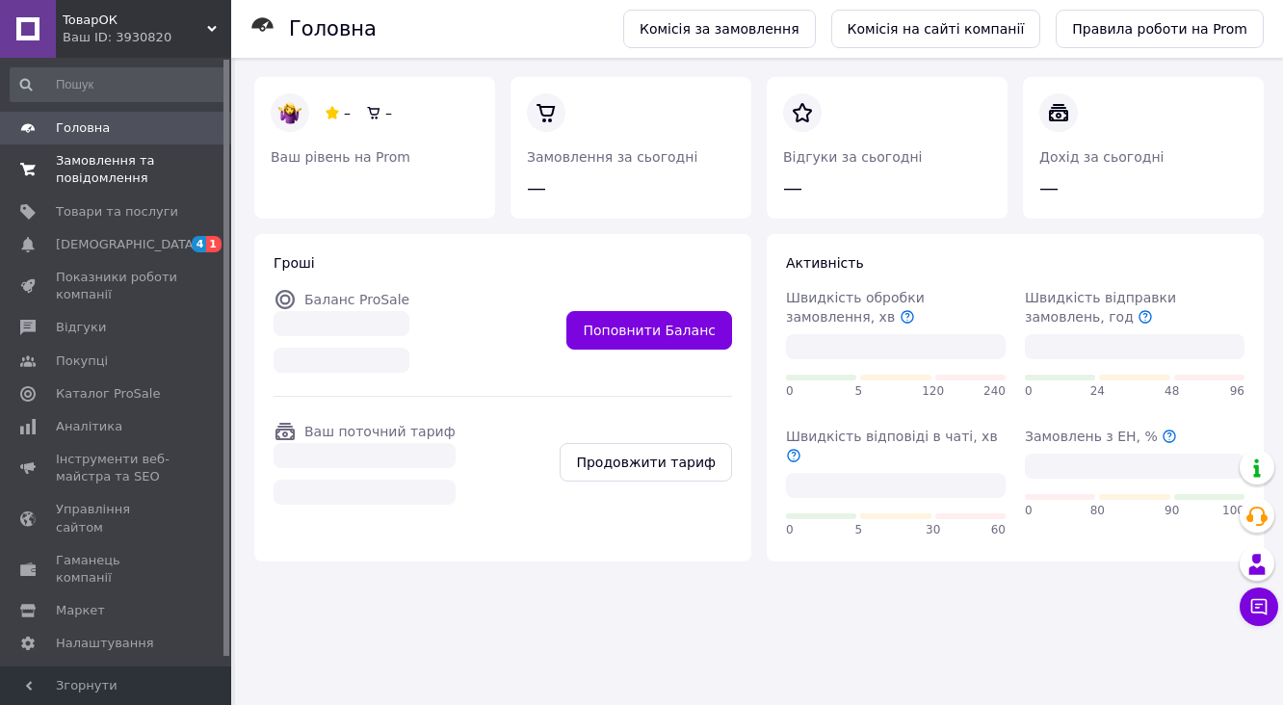
click at [105, 157] on span "Замовлення та повідомлення" at bounding box center [117, 169] width 122 height 35
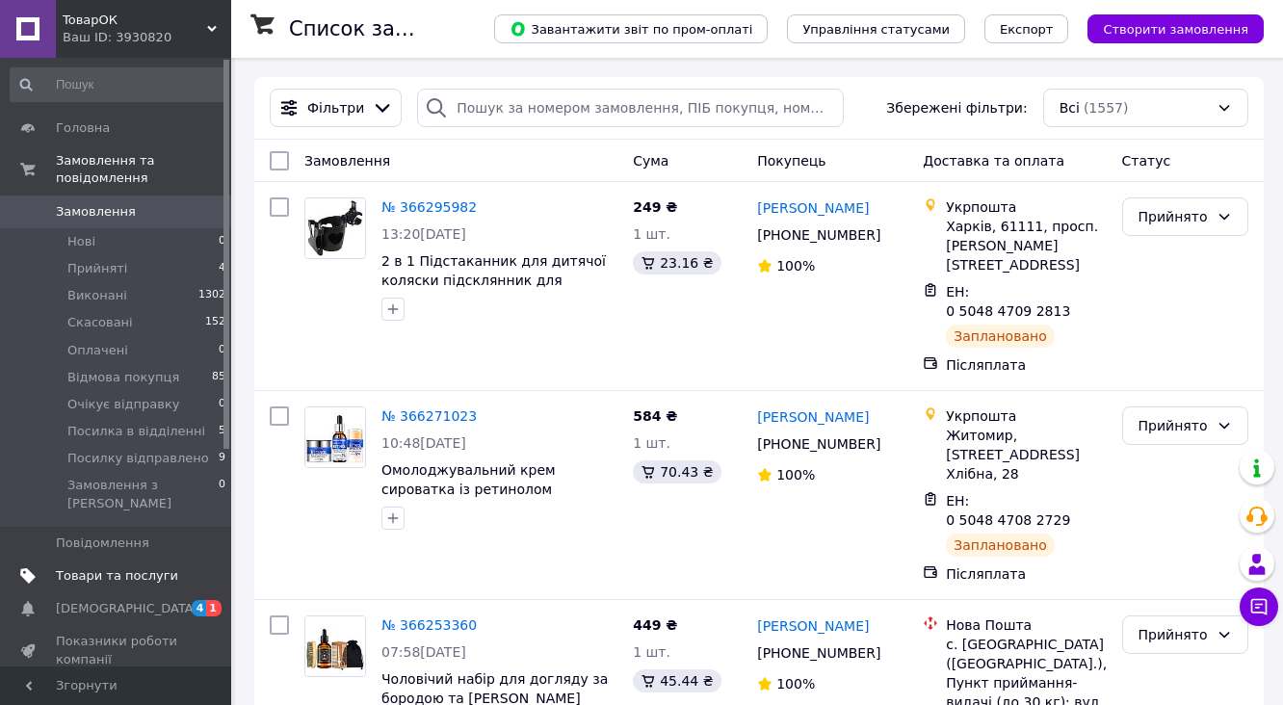
click at [92, 567] on span "Товари та послуги" at bounding box center [117, 575] width 122 height 17
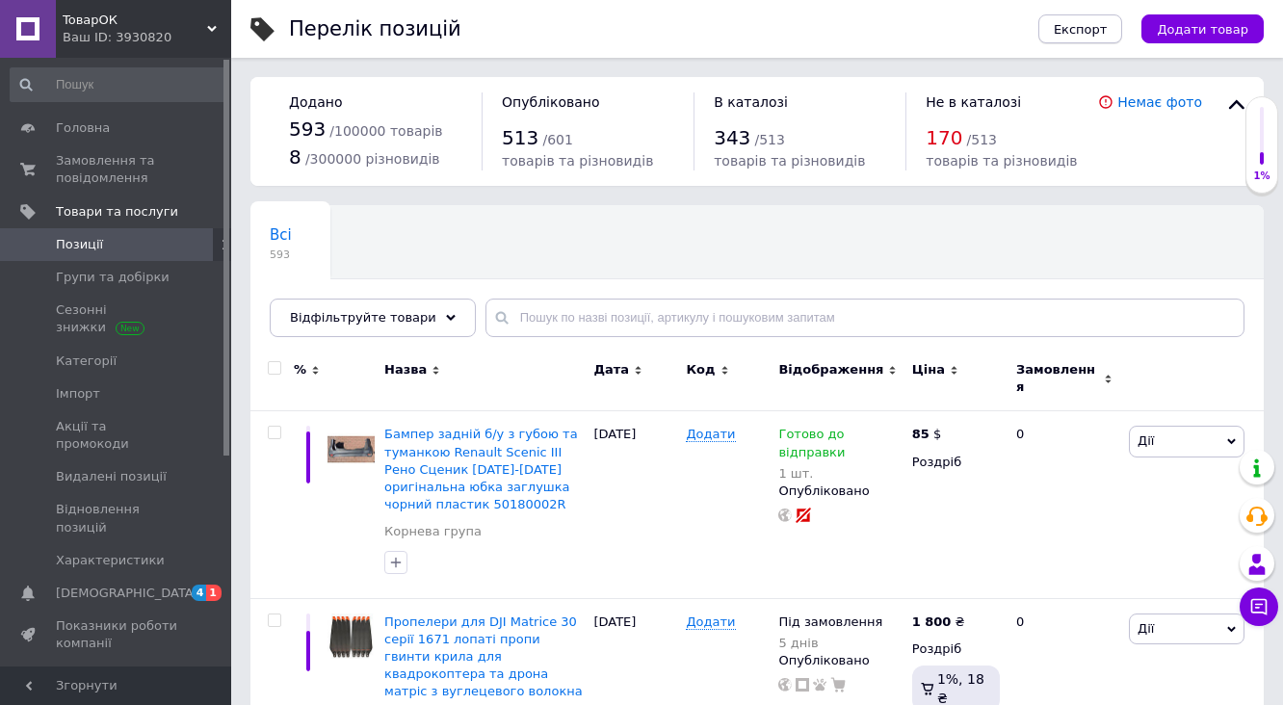
click at [1090, 39] on button "Експорт" at bounding box center [1080, 28] width 85 height 29
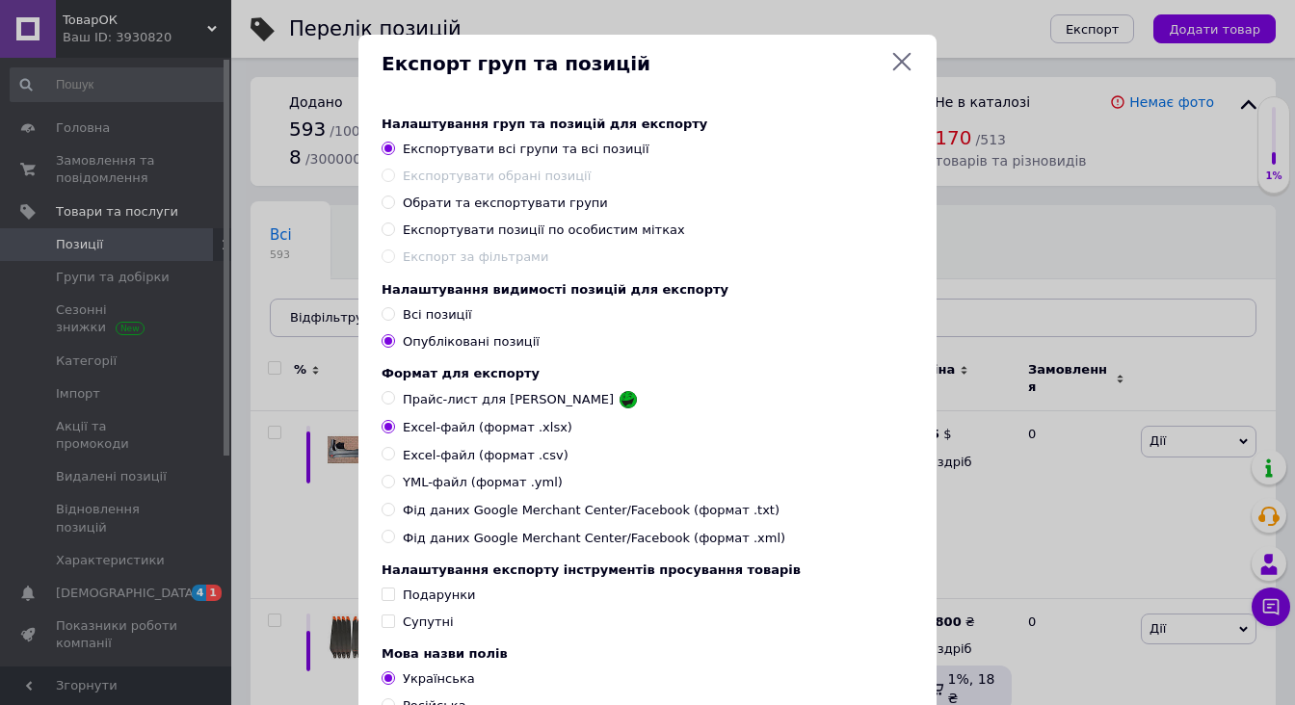
click at [383, 208] on input "Обрати та експортувати групи" at bounding box center [387, 202] width 13 height 13
radio input "true"
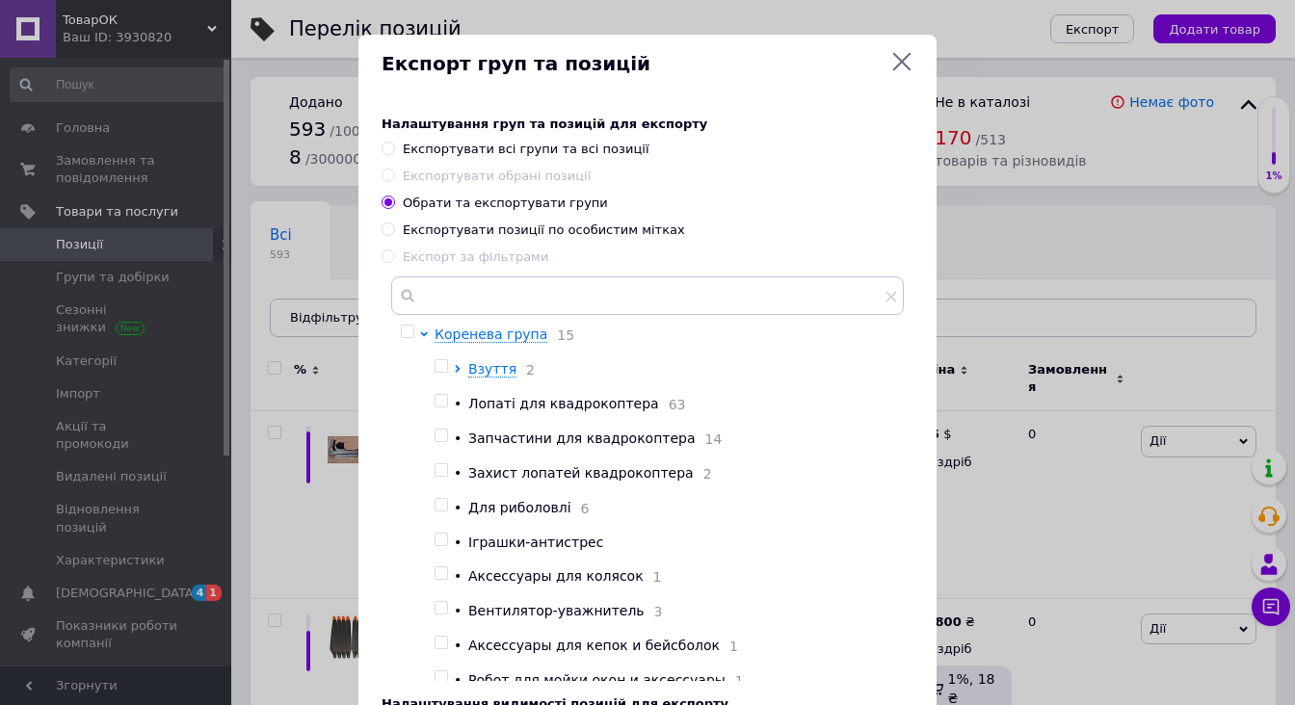
click at [405, 335] on input "checkbox" at bounding box center [407, 332] width 13 height 13
checkbox input "true"
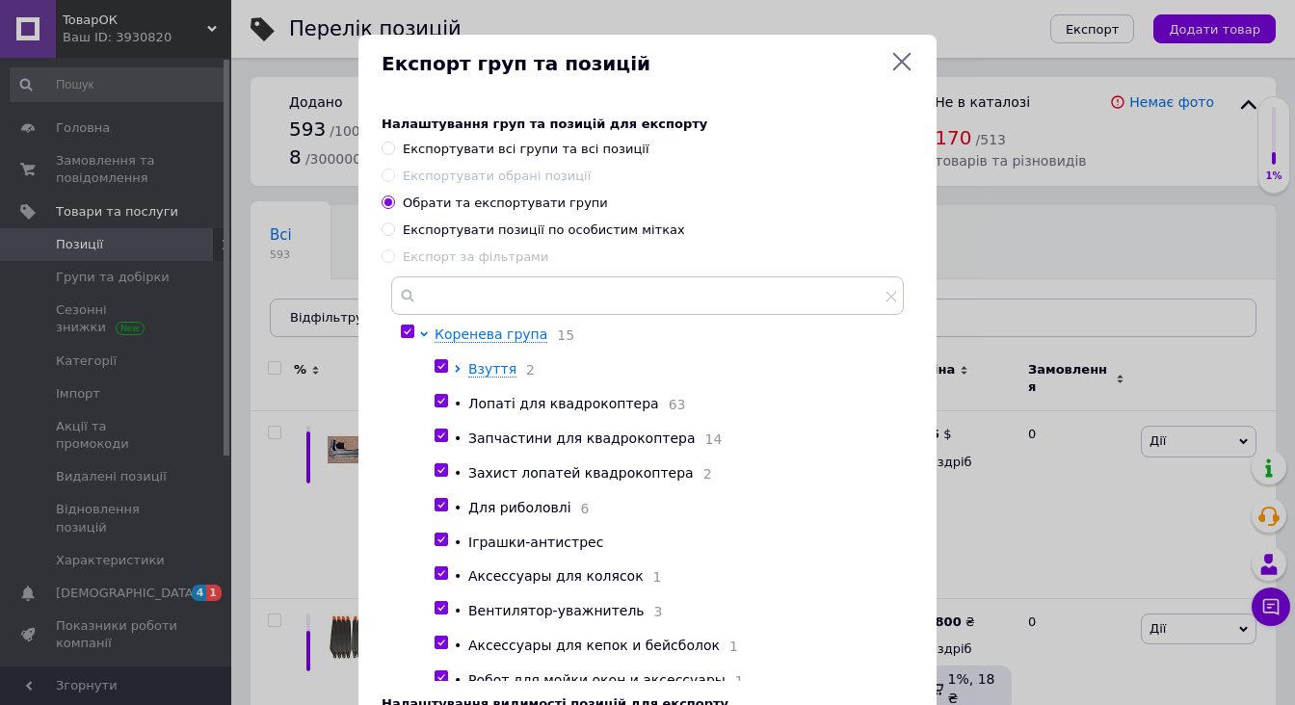
checkbox input "true"
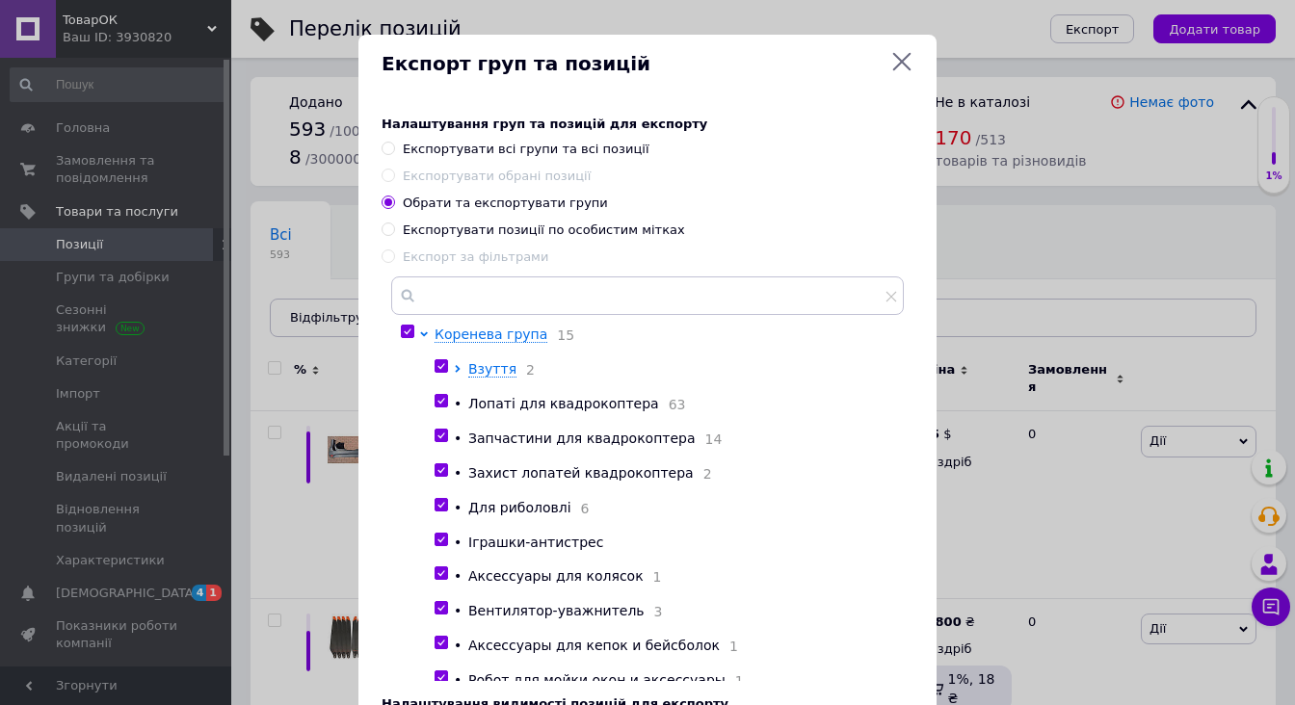
checkbox input "true"
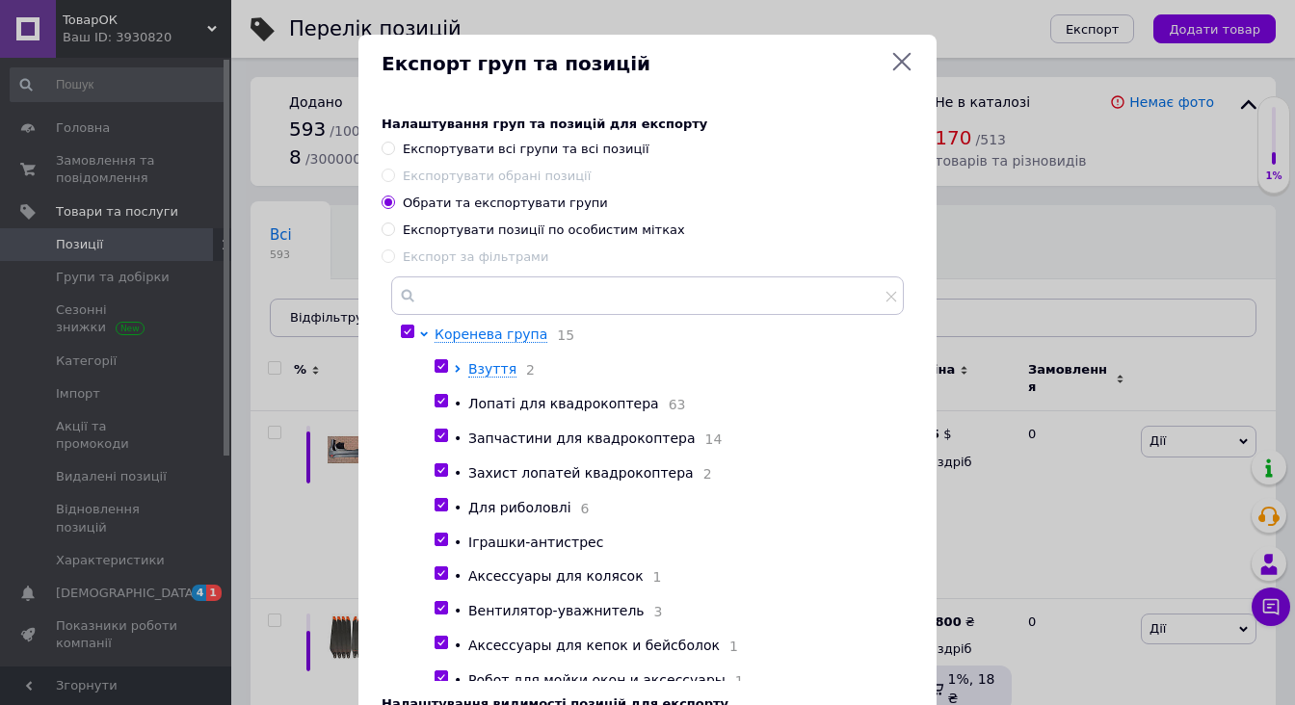
checkbox input "true"
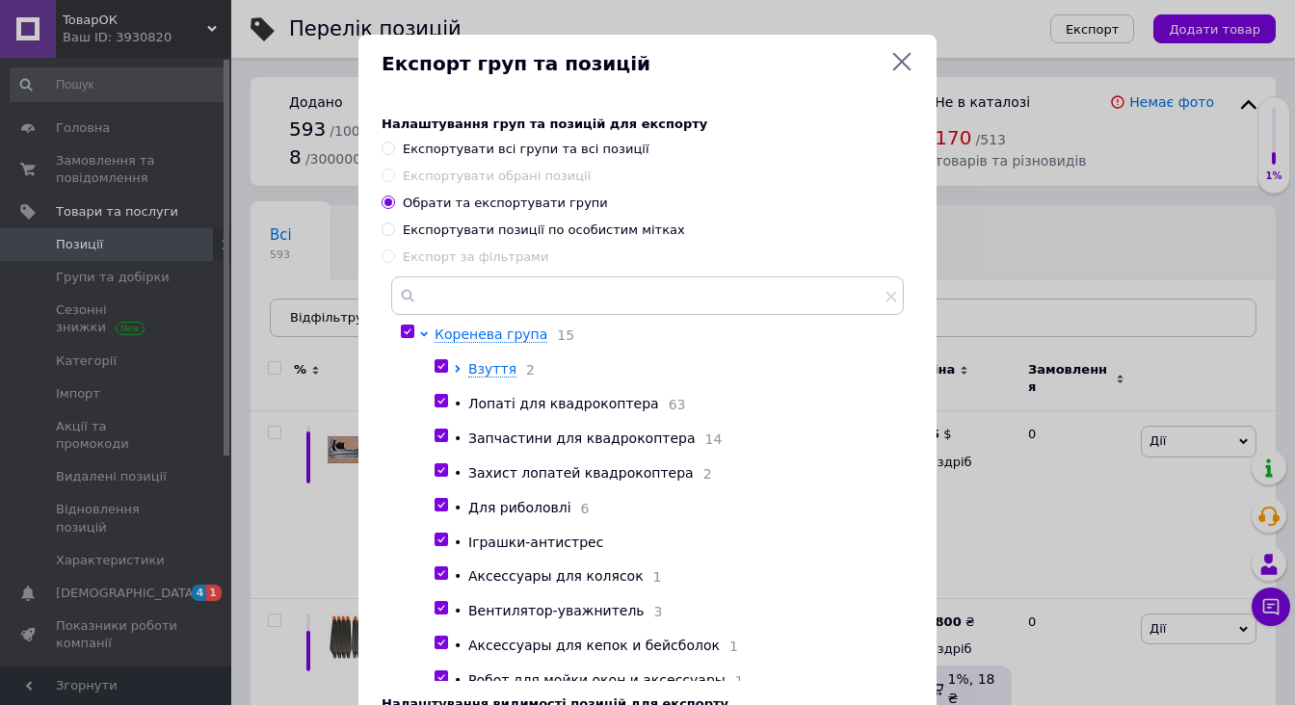
checkbox input "true"
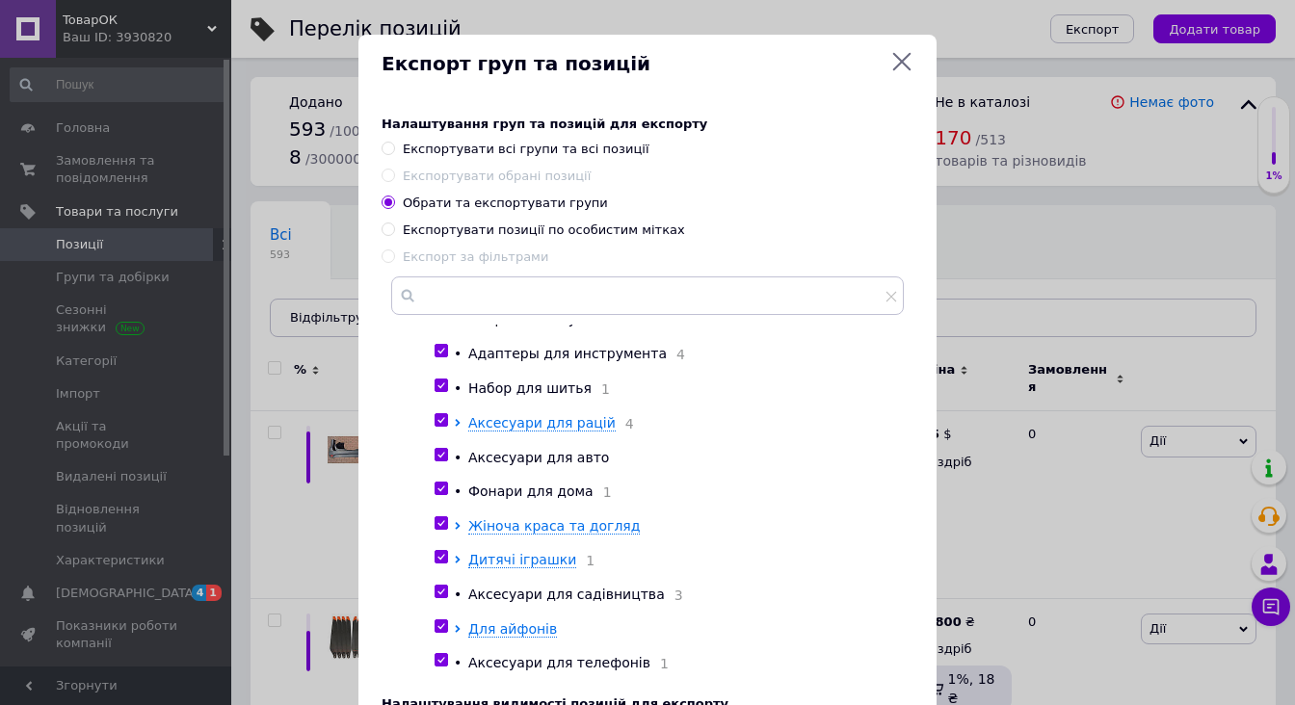
scroll to position [516, 0]
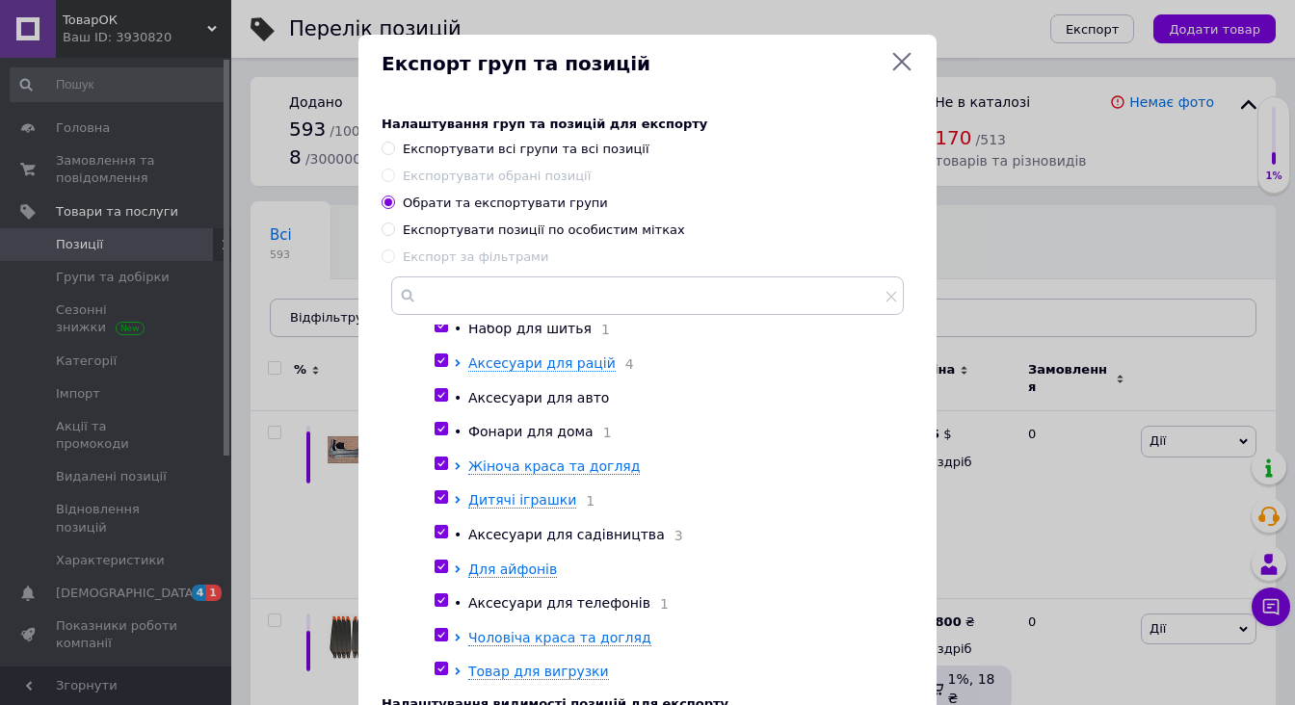
click at [435, 562] on input "checkbox" at bounding box center [440, 567] width 13 height 13
checkbox input "false"
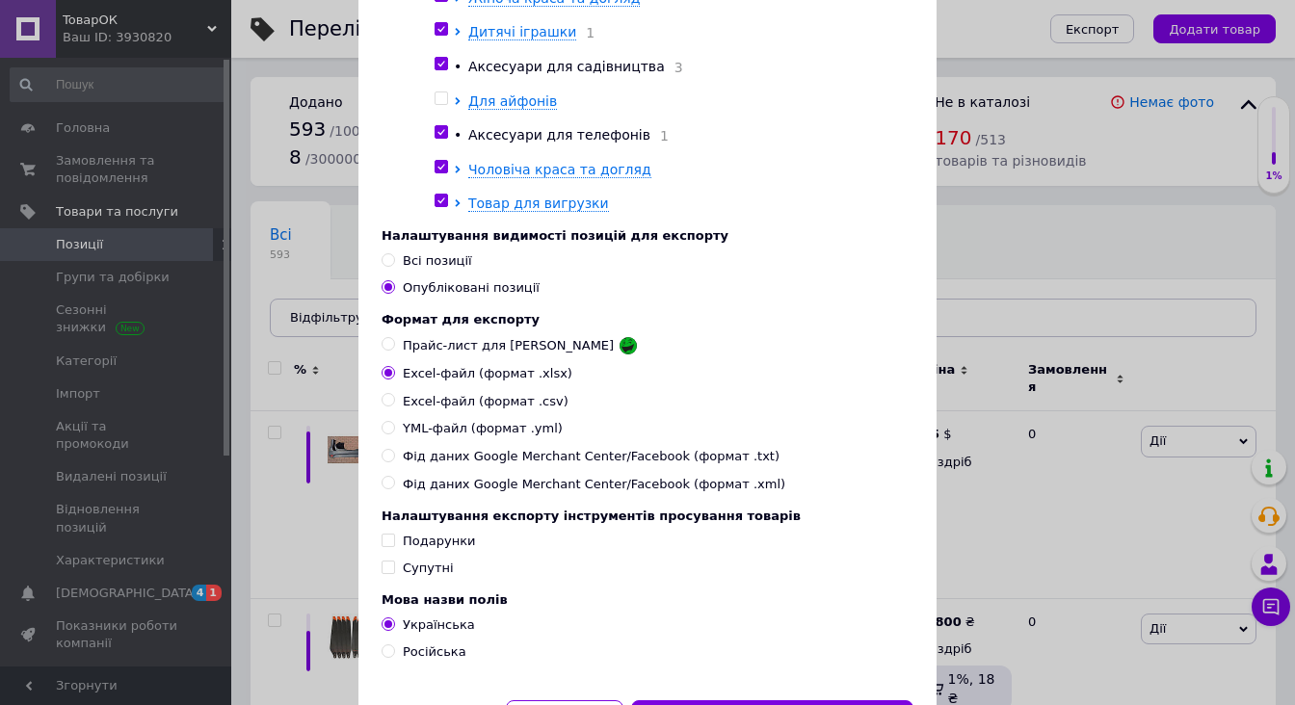
scroll to position [583, 0]
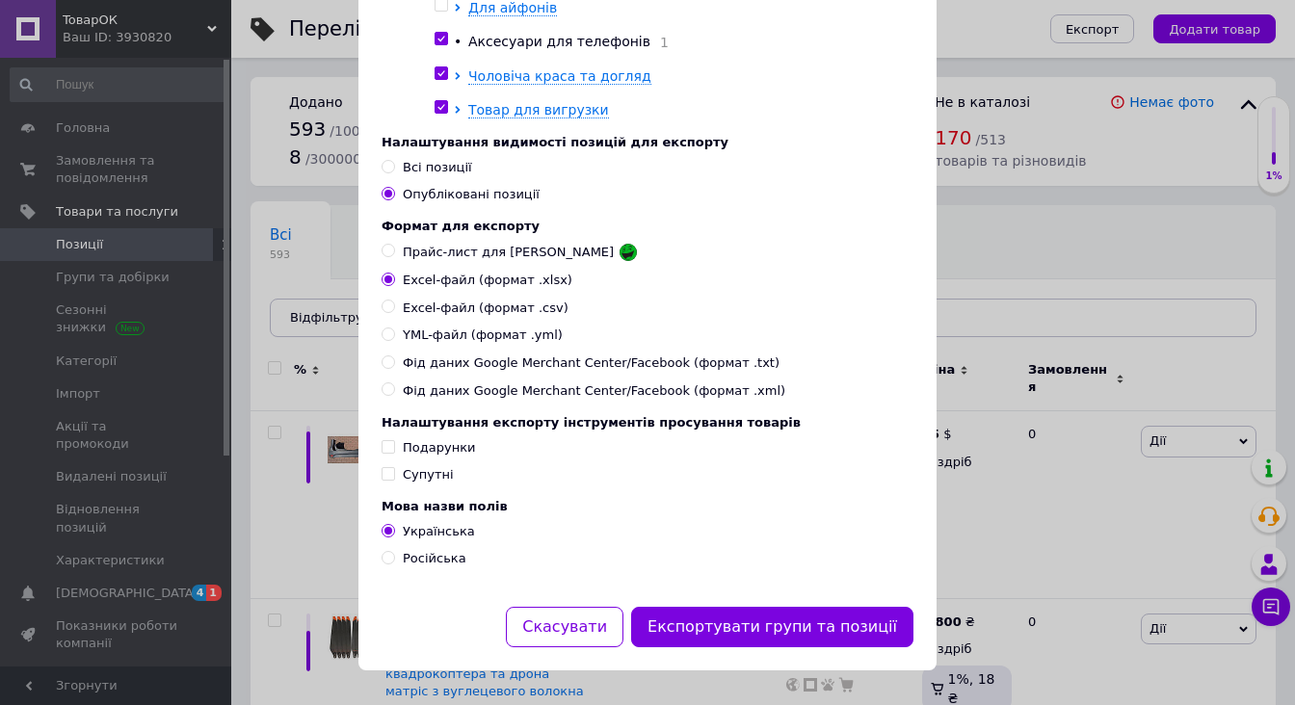
click at [378, 324] on div "Налаштування груп та позицій для експорту Експортувати всі групи та всі позиції…" at bounding box center [647, 69] width 578 height 1075
click at [384, 327] on input "YML-файл (формат .yml)" at bounding box center [387, 333] width 13 height 13
radio input "true"
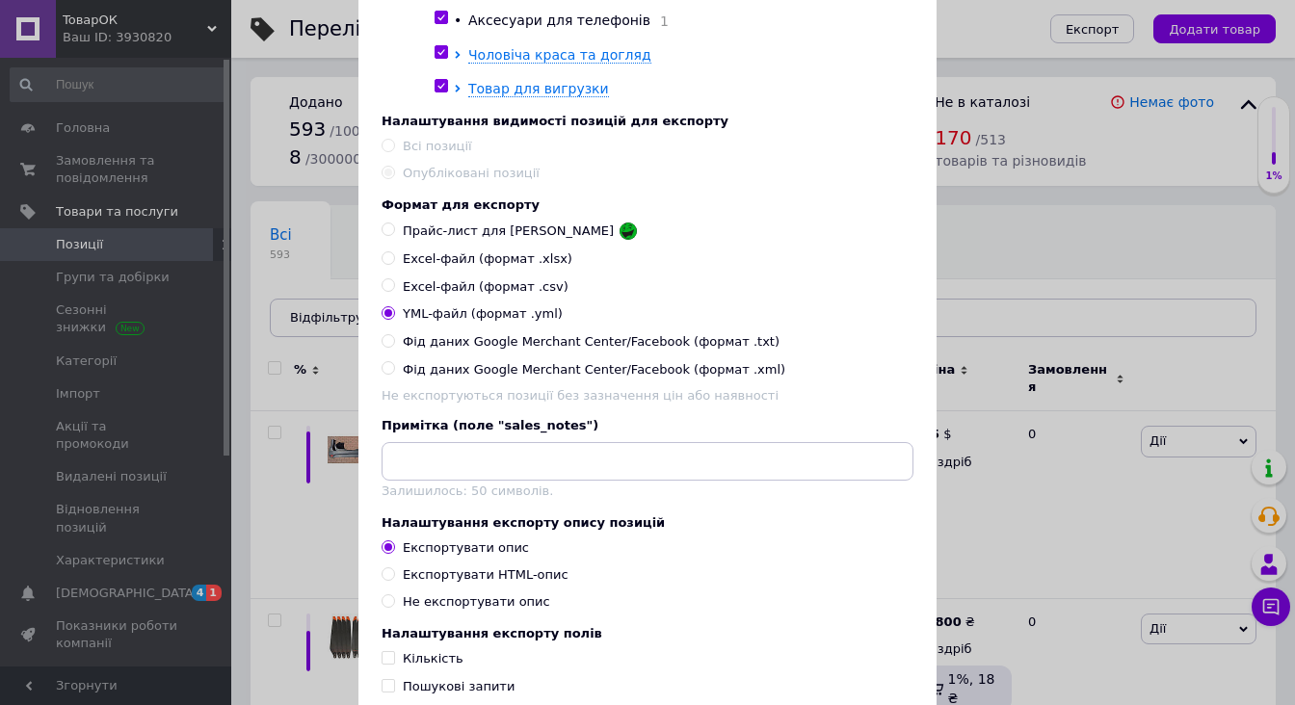
scroll to position [660, 0]
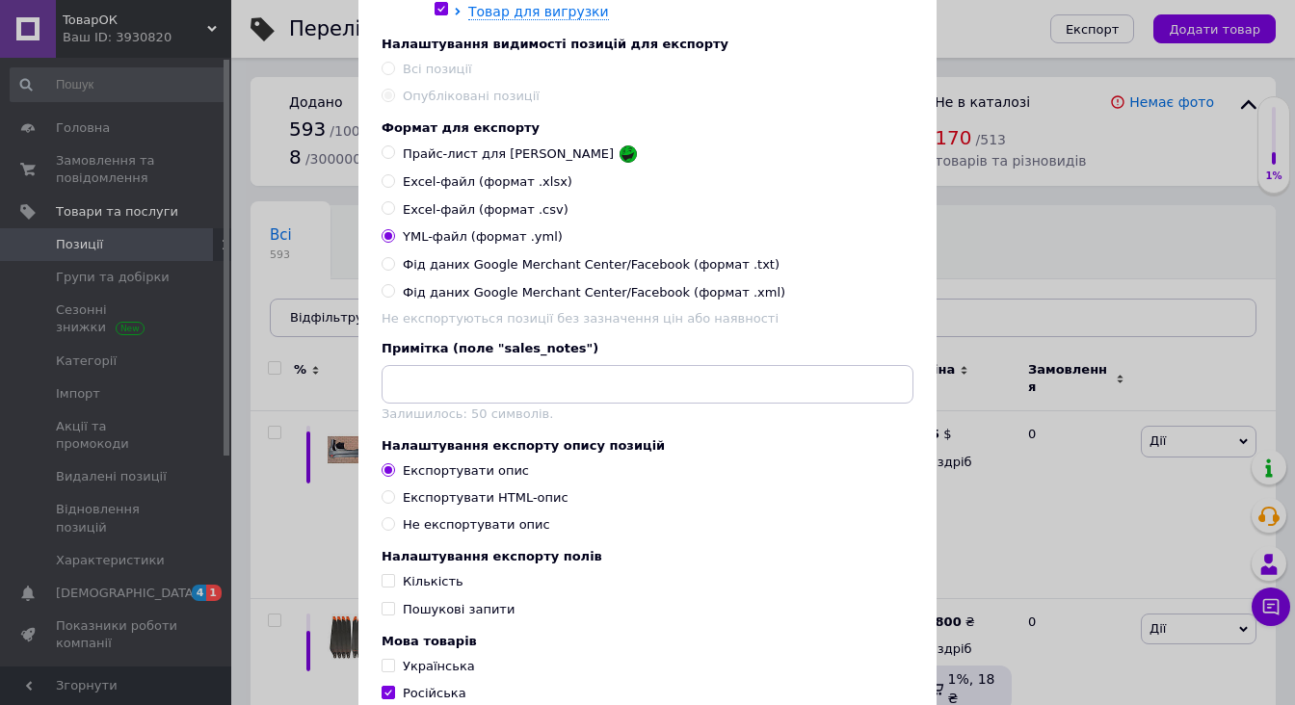
click at [385, 503] on input "Експортувати HTML-опис" at bounding box center [387, 496] width 13 height 13
radio input "true"
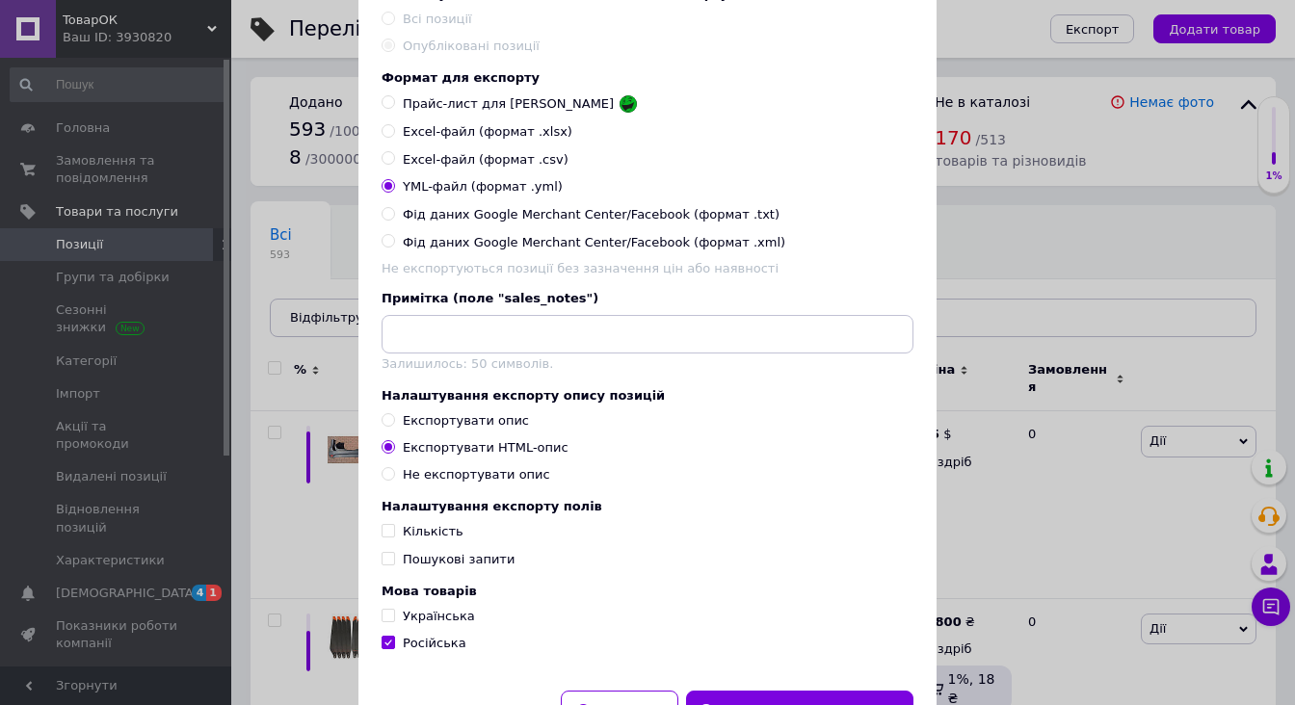
scroll to position [737, 0]
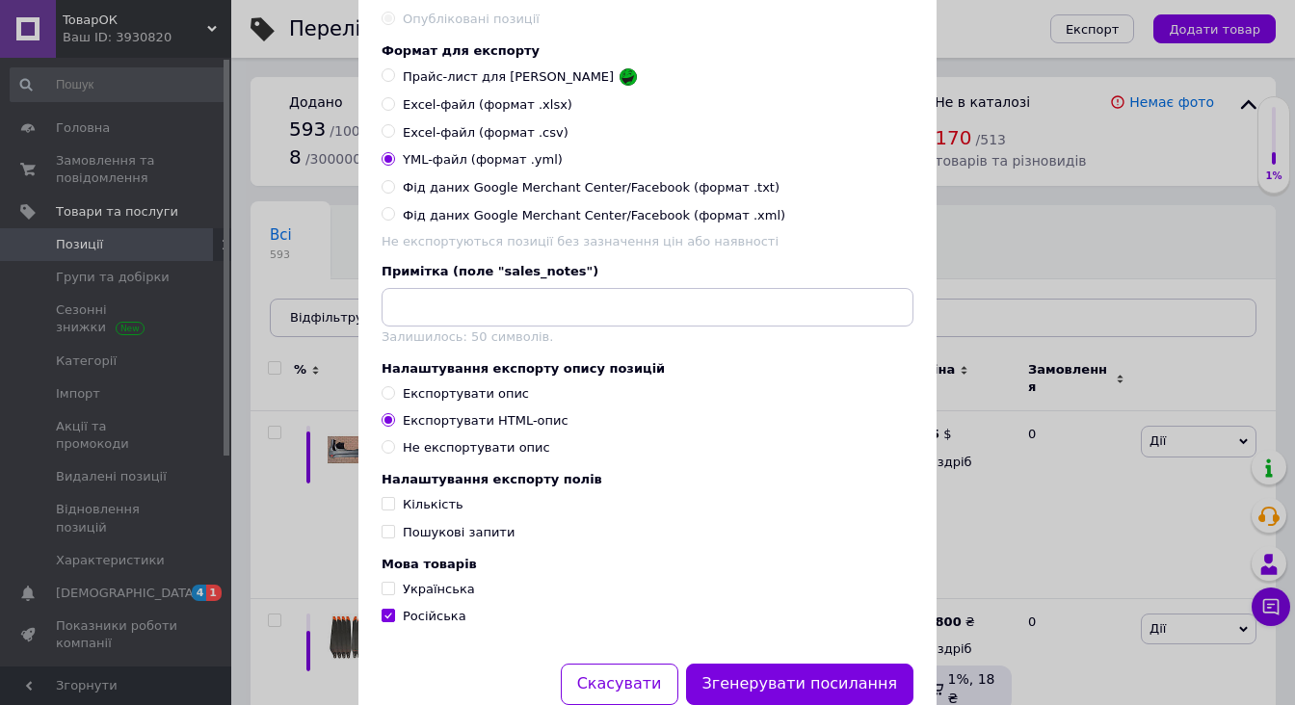
click at [387, 510] on input "Кількість" at bounding box center [387, 503] width 13 height 13
checkbox input "true"
click at [388, 540] on div "Налаштування експорту полів Кількість Пошукові запити" at bounding box center [647, 506] width 532 height 68
click at [389, 594] on input "Українська" at bounding box center [387, 588] width 13 height 13
checkbox input "true"
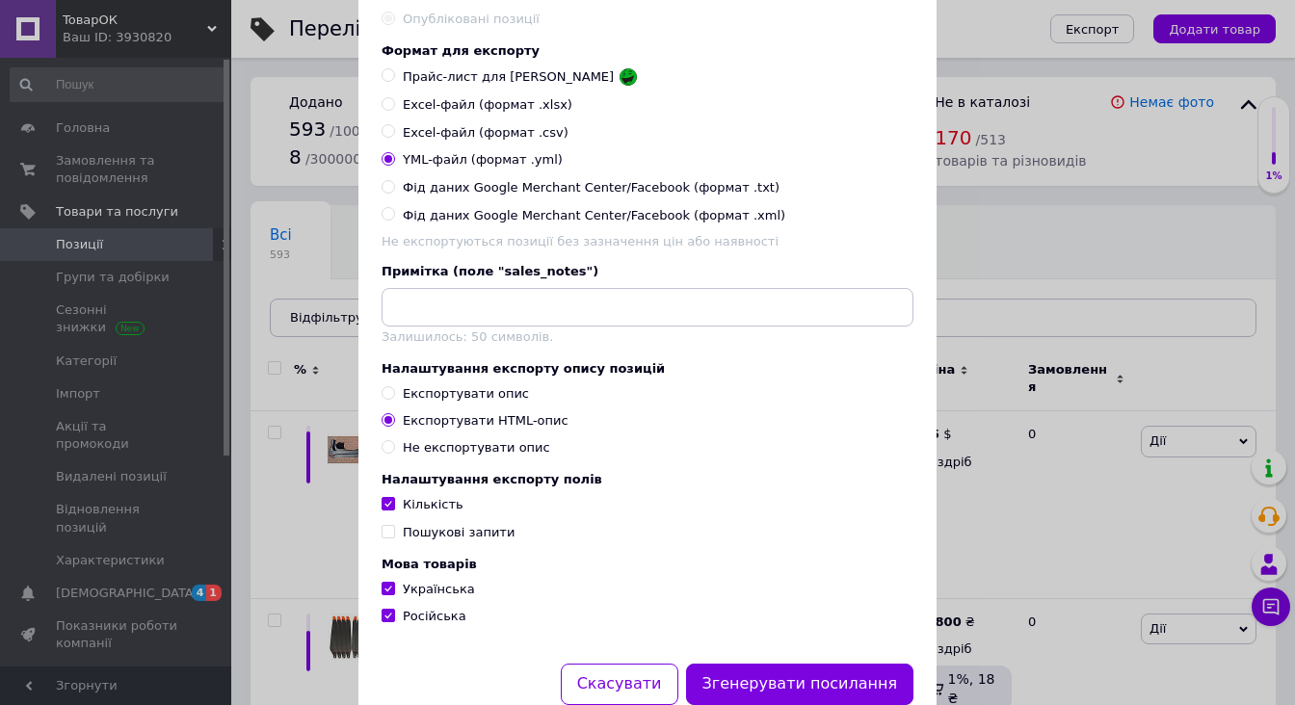
click at [390, 541] on label "Пошукові запити" at bounding box center [447, 532] width 133 height 17
click at [390, 537] on input "Пошукові запити" at bounding box center [387, 531] width 13 height 13
checkbox input "true"
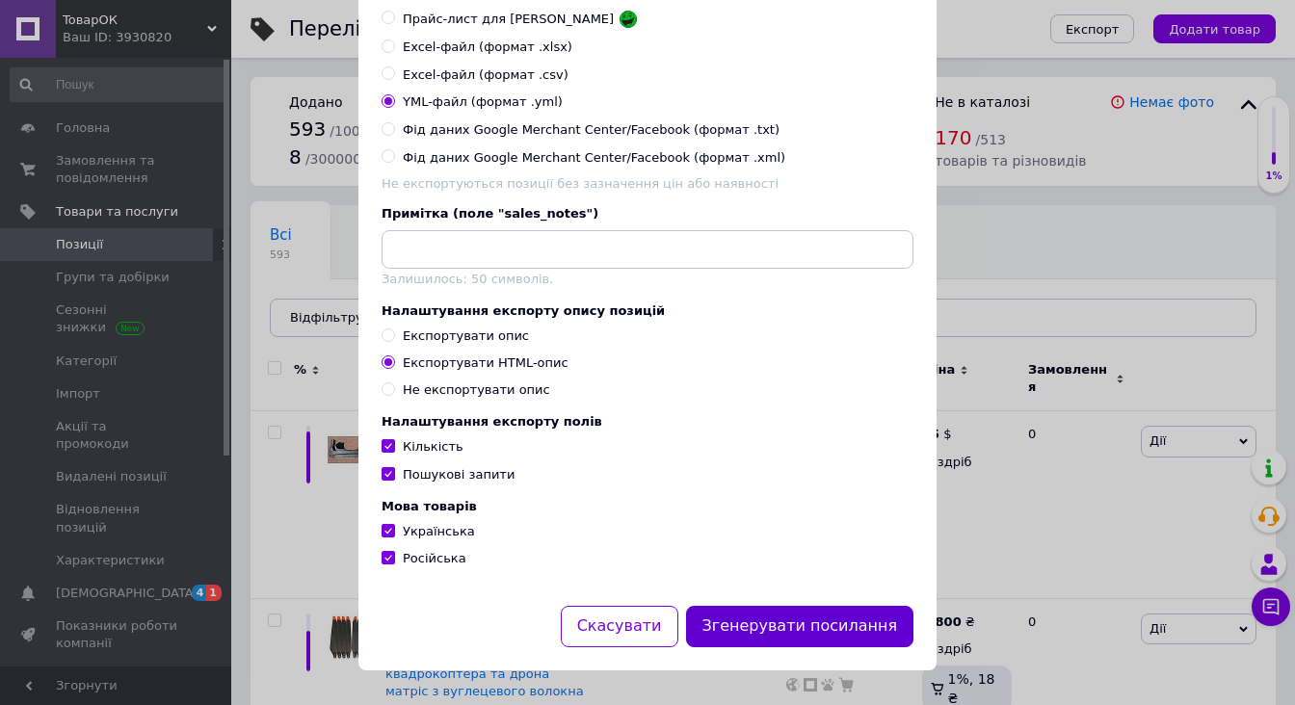
scroll to position [823, 0]
click at [797, 623] on button "Згенерувати посилання" at bounding box center [800, 626] width 228 height 41
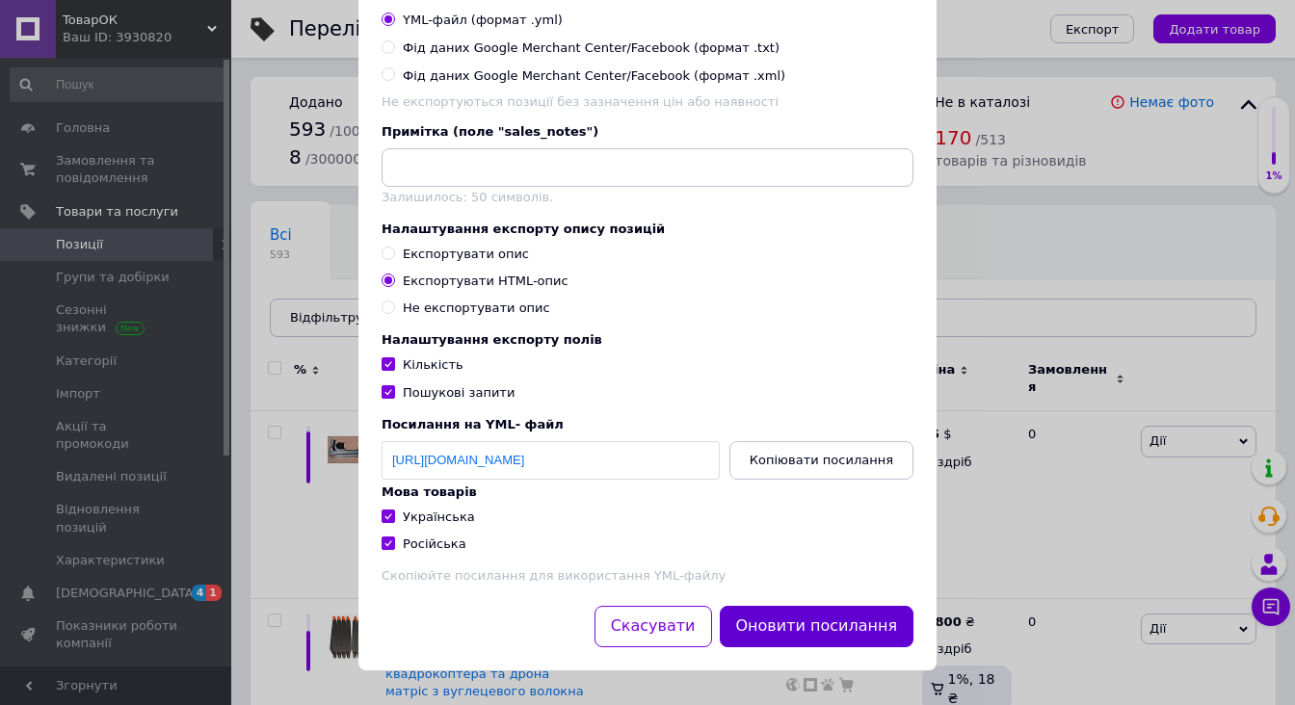
scroll to position [908, 0]
click at [790, 462] on span "Копіювати посилання" at bounding box center [821, 460] width 144 height 14
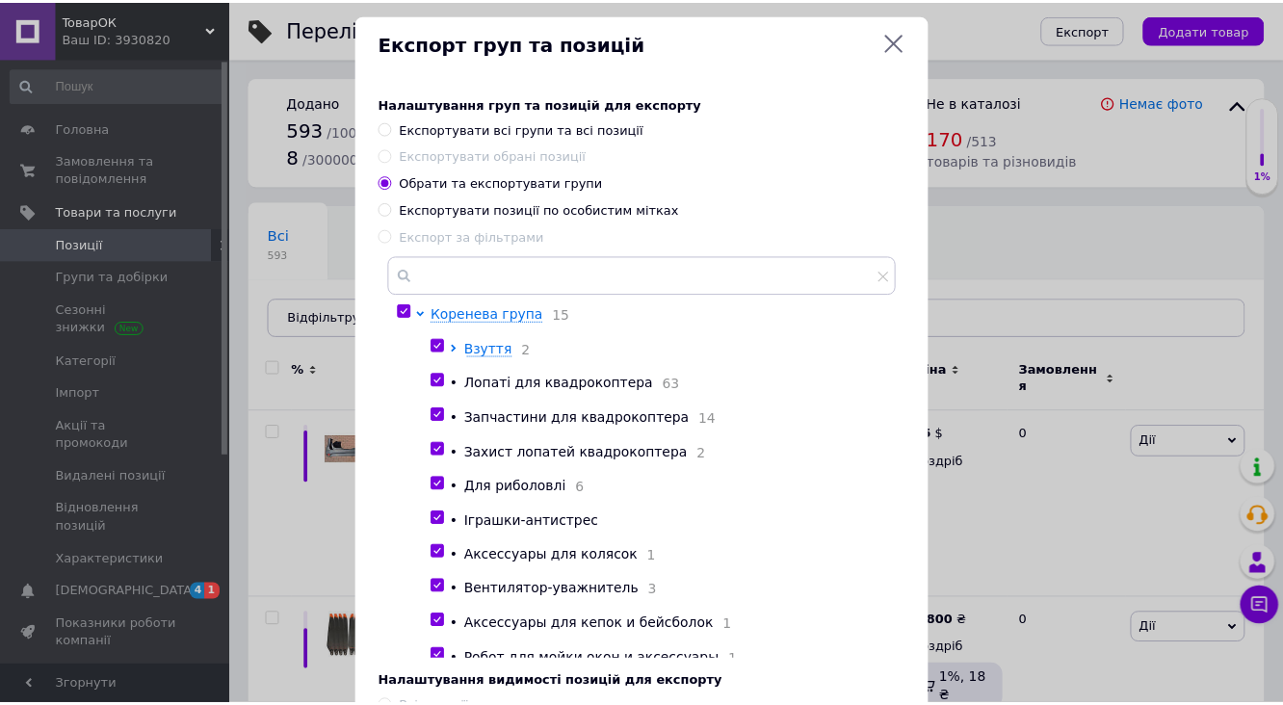
scroll to position [0, 0]
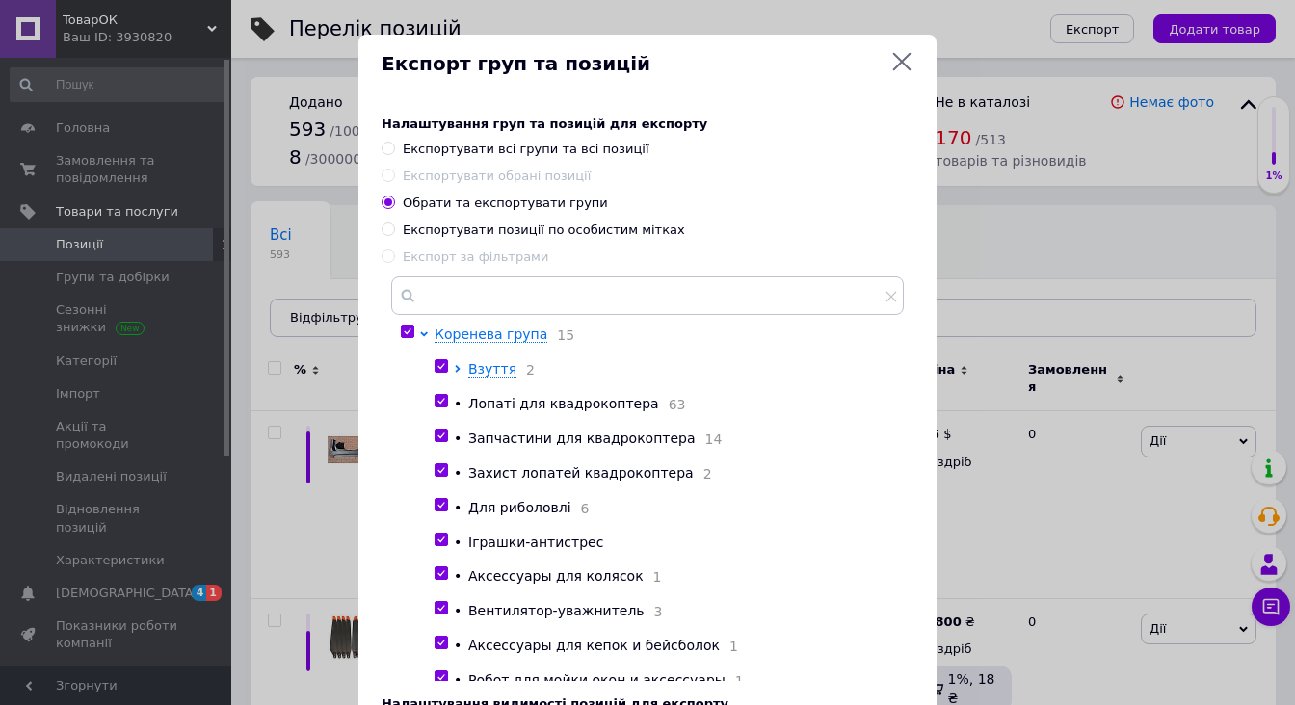
click at [893, 69] on icon at bounding box center [901, 61] width 23 height 23
